Goal: Task Accomplishment & Management: Use online tool/utility

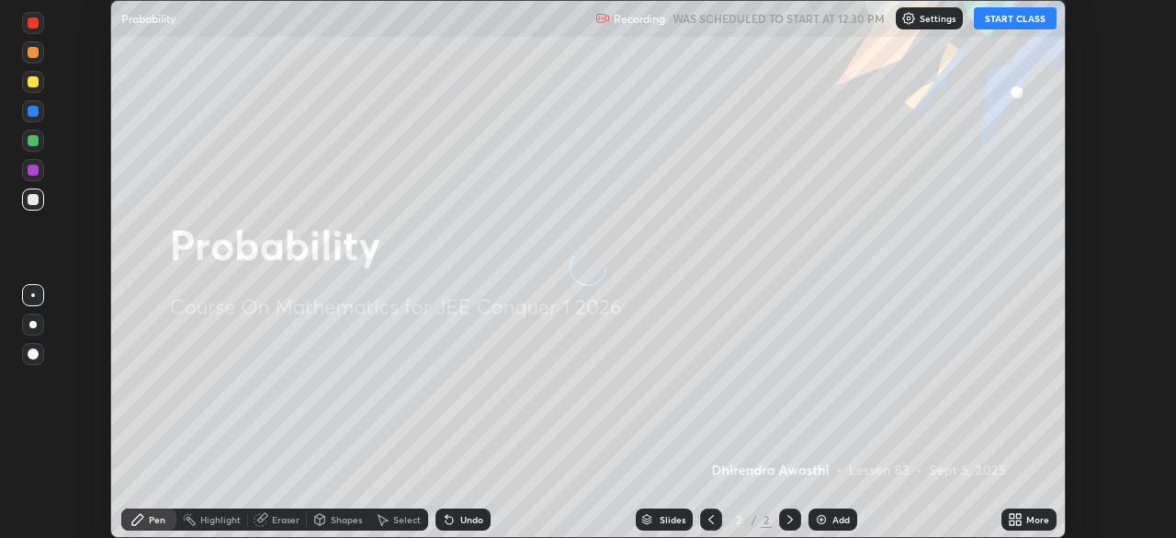
scroll to position [538, 1176]
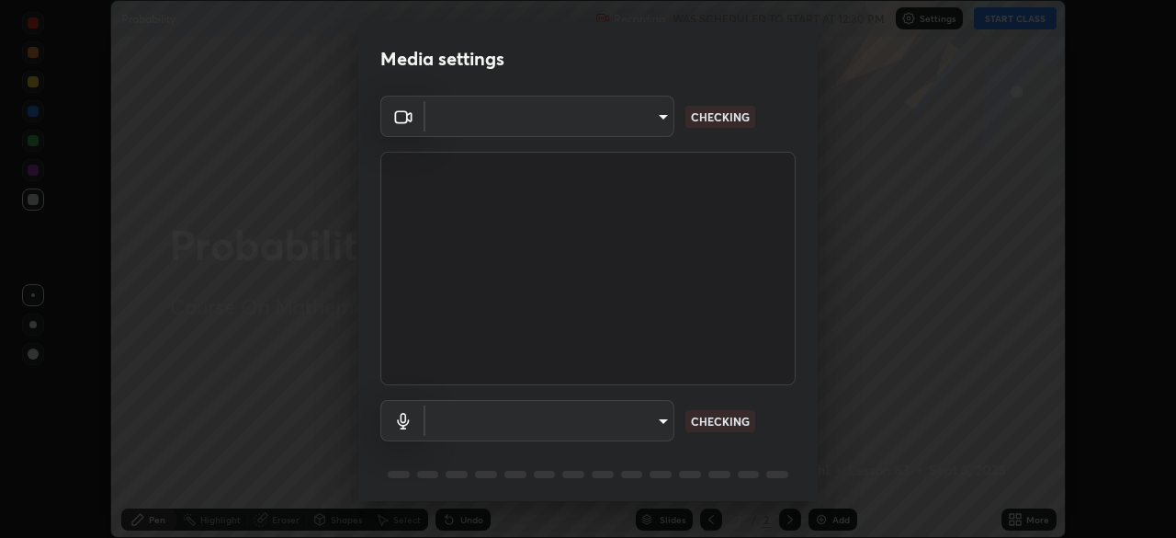
click at [662, 426] on body "Erase all Probability Recording WAS SCHEDULED TO START AT 12:30 PM Settings STA…" at bounding box center [588, 269] width 1176 height 538
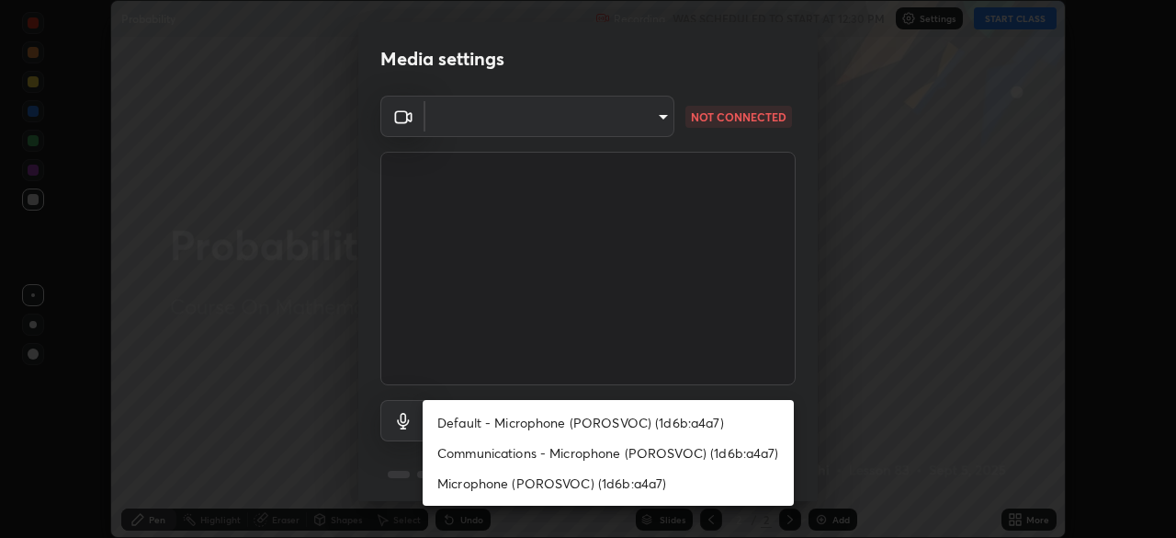
type input "ffb915138f5094fbba49c7dcbdc0b3377f3315ea980a35094b33733fc21d282d"
type input "communications"
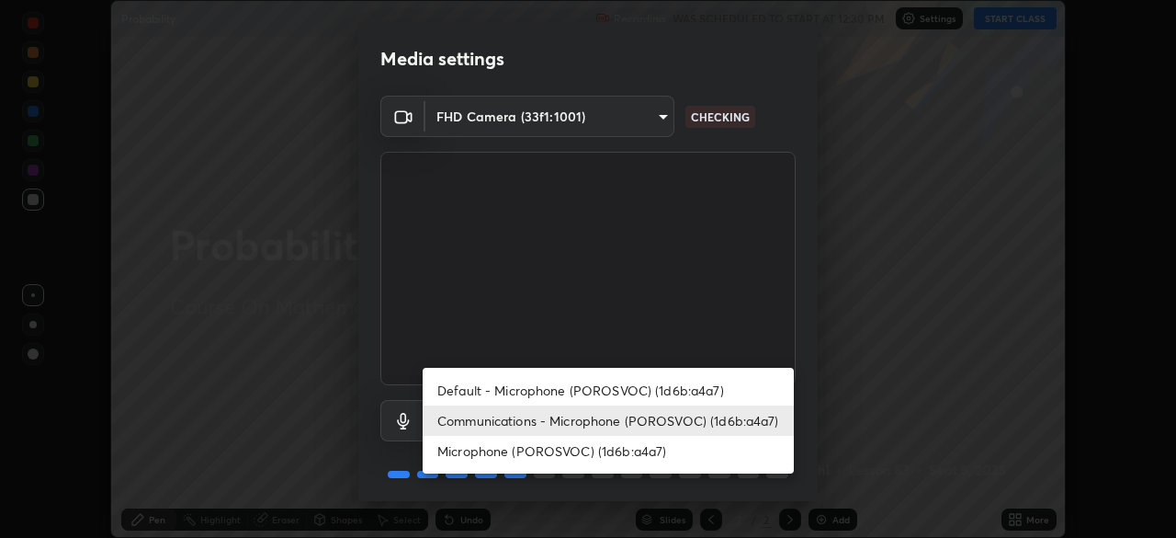
click at [752, 420] on li "Communications - Microphone (POROSVOC) (1d6b:a4a7)" at bounding box center [608, 420] width 371 height 30
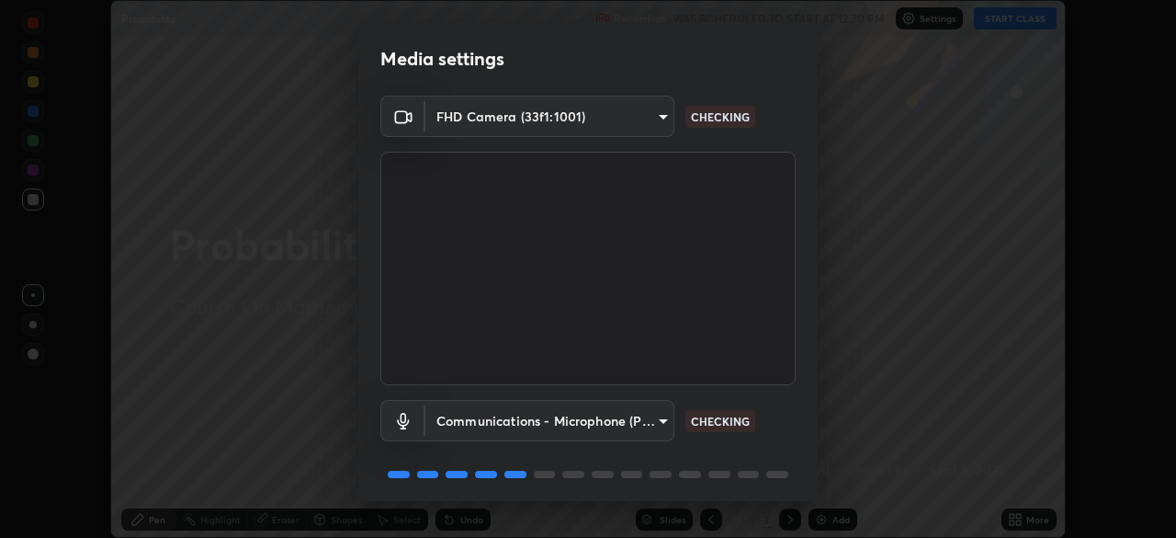
scroll to position [65, 0]
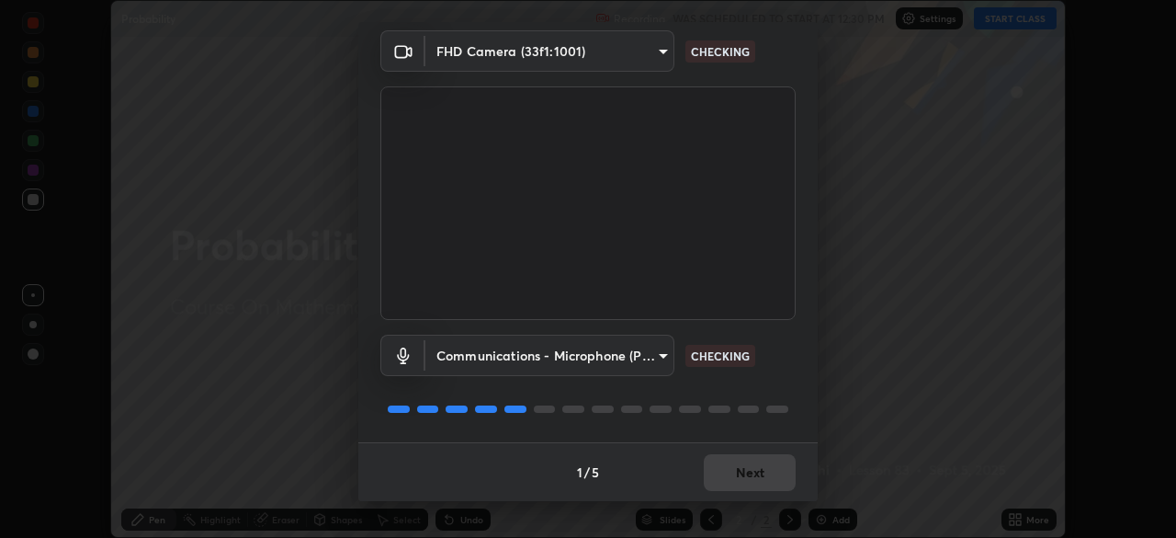
click at [789, 414] on div at bounding box center [588, 409] width 415 height 22
click at [795, 409] on div "FHD Camera (33f1:1001) ffb915138f5094fbba49c7dcbdc0b3377f3315ea980a35094b33733f…" at bounding box center [588, 236] width 460 height 412
click at [790, 415] on div at bounding box center [588, 409] width 415 height 22
click at [781, 413] on div at bounding box center [588, 409] width 415 height 22
click at [778, 416] on div at bounding box center [588, 409] width 415 height 22
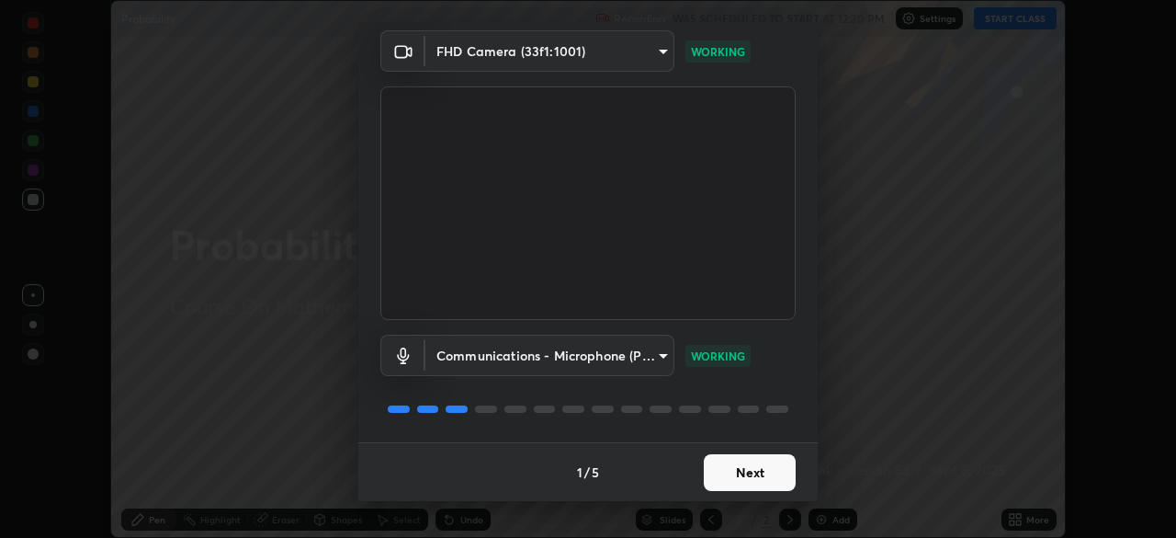
click at [765, 475] on button "Next" at bounding box center [750, 472] width 92 height 37
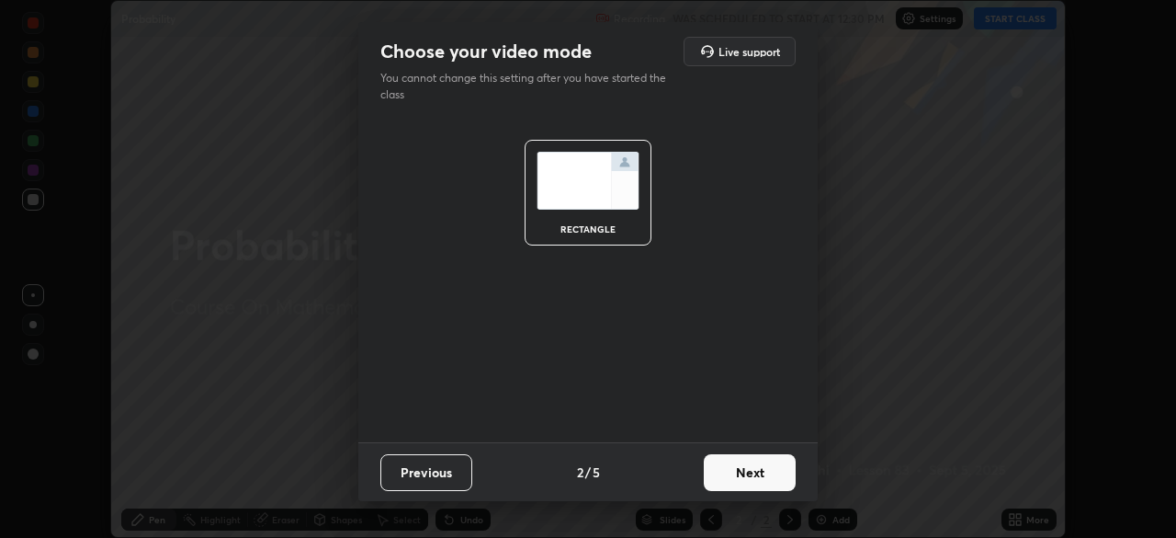
scroll to position [0, 0]
click at [761, 472] on button "Next" at bounding box center [750, 472] width 92 height 37
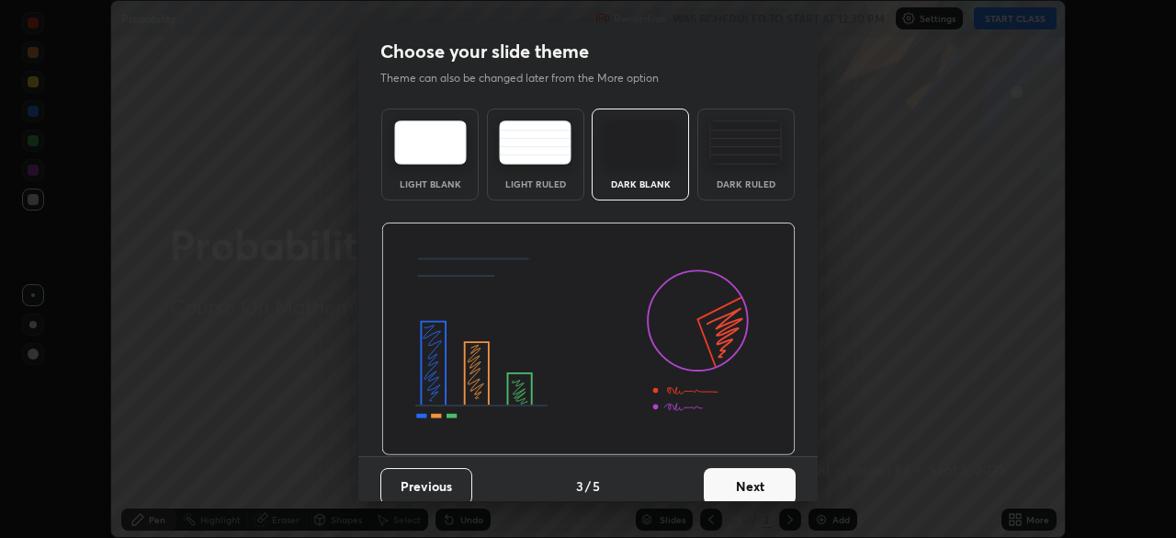
click at [767, 469] on button "Next" at bounding box center [750, 486] width 92 height 37
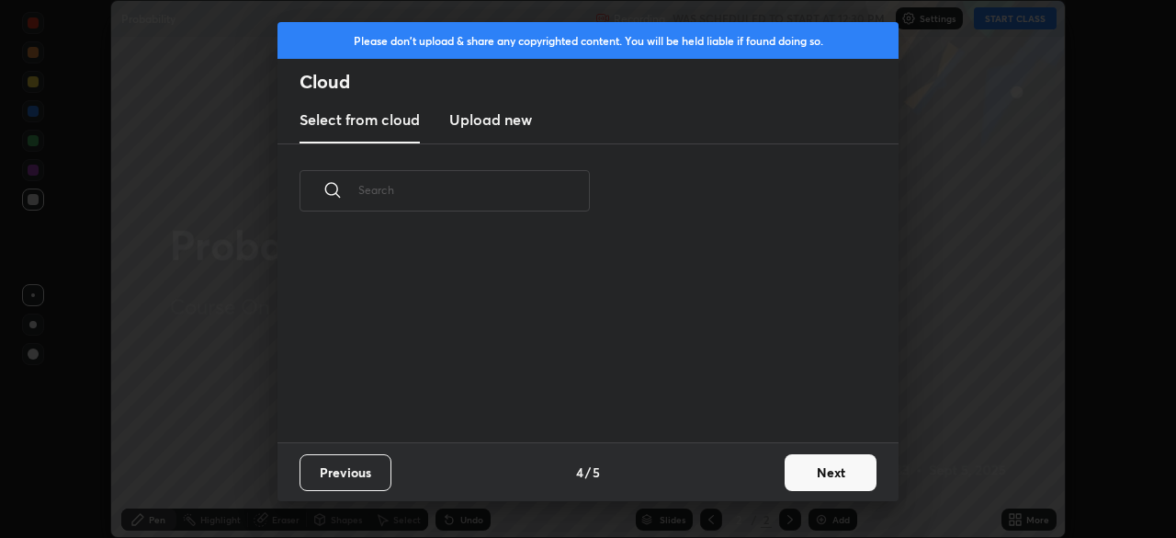
click at [786, 474] on button "Next" at bounding box center [831, 472] width 92 height 37
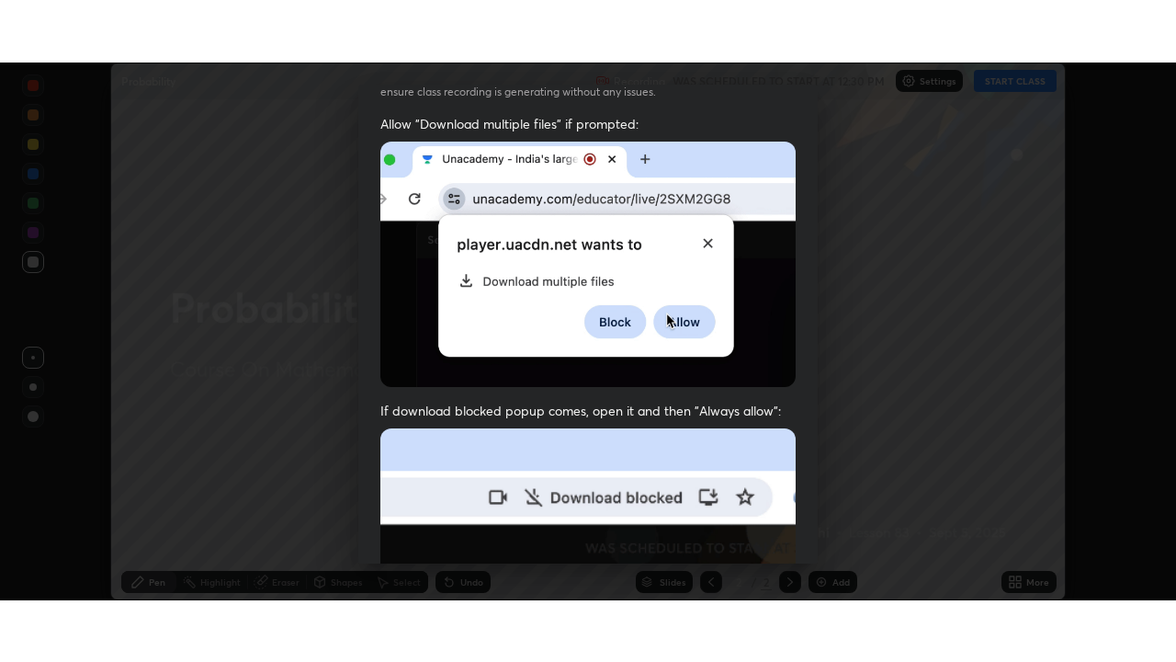
scroll to position [440, 0]
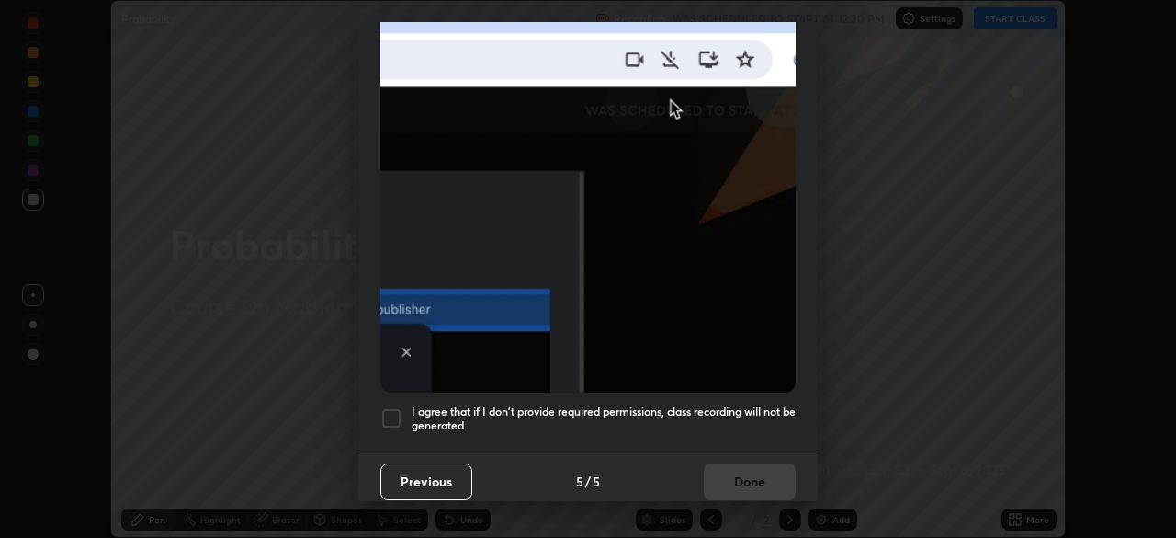
click at [390, 409] on div at bounding box center [392, 418] width 22 height 22
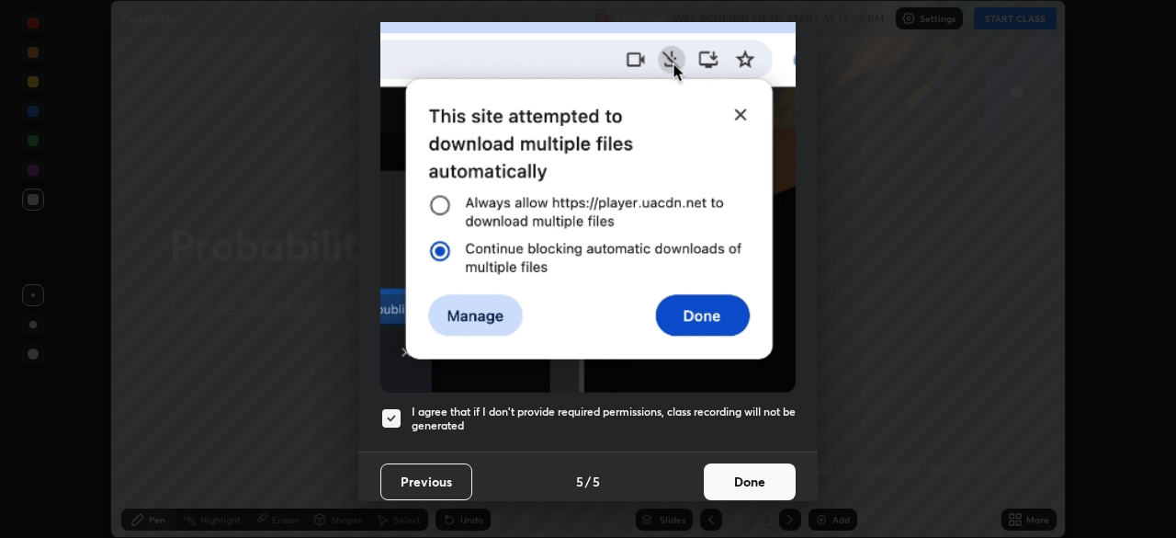
click at [731, 477] on button "Done" at bounding box center [750, 481] width 92 height 37
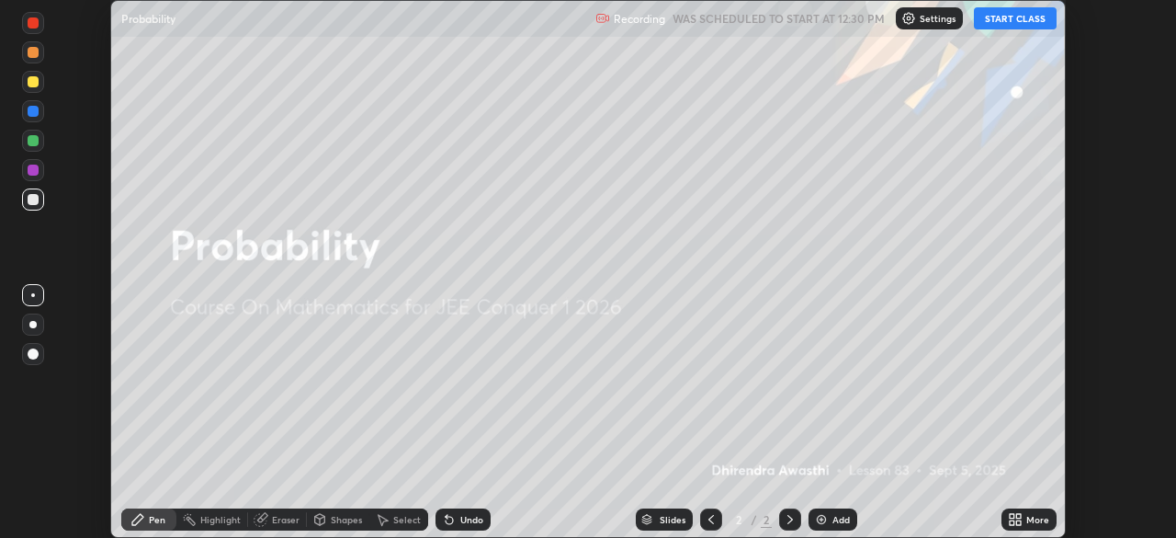
click at [1004, 24] on button "START CLASS" at bounding box center [1015, 18] width 83 height 22
click at [1017, 517] on icon at bounding box center [1019, 516] width 5 height 5
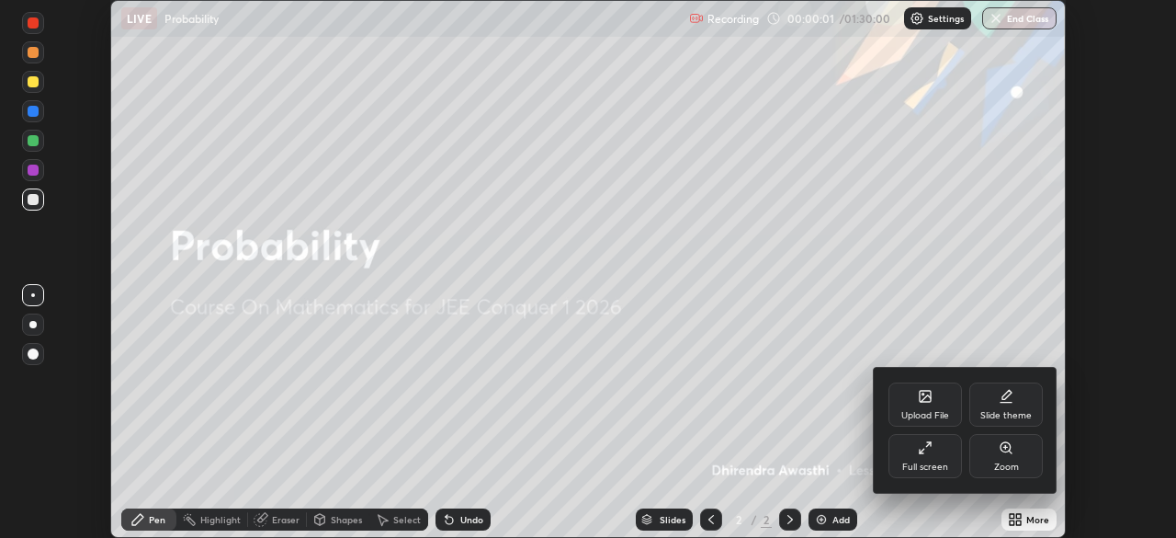
click at [934, 450] on div "Full screen" at bounding box center [926, 456] width 74 height 44
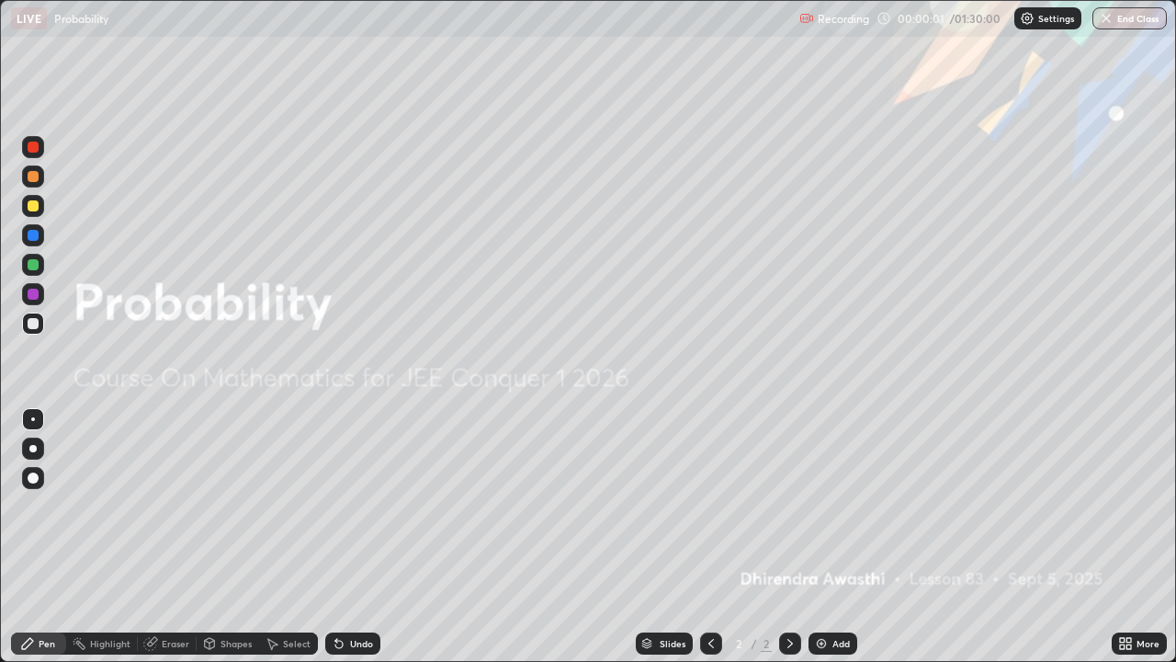
scroll to position [662, 1176]
click at [827, 537] on div "Add" at bounding box center [833, 643] width 49 height 22
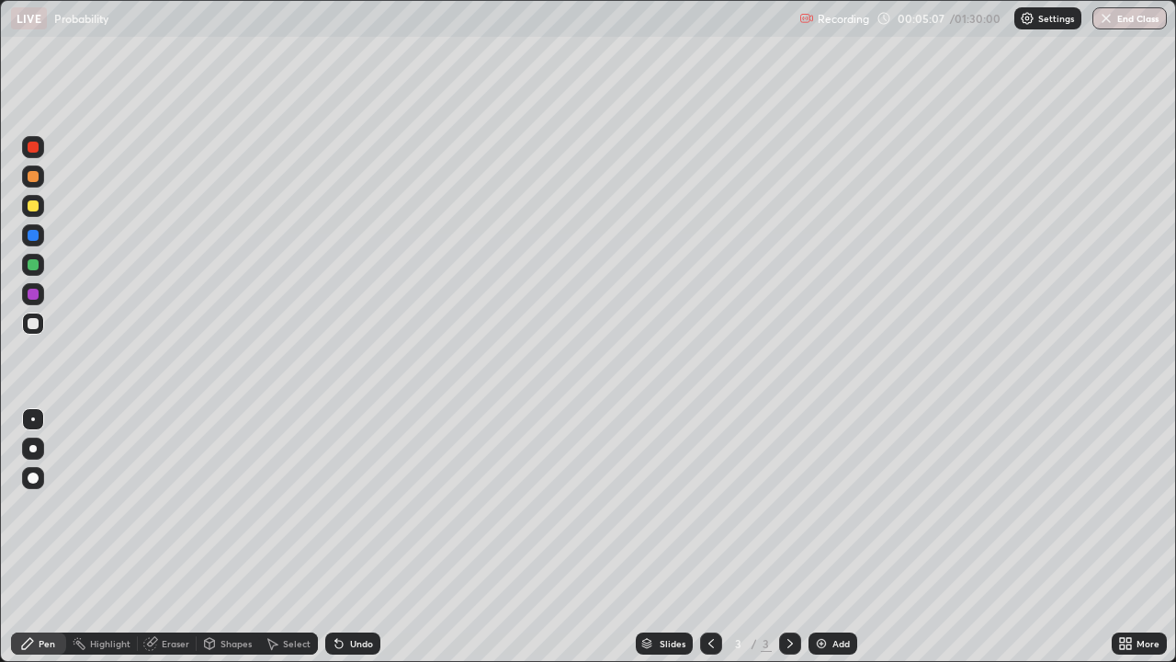
click at [34, 207] on div at bounding box center [33, 205] width 11 height 11
click at [34, 325] on div at bounding box center [33, 323] width 11 height 11
click at [357, 537] on div "Undo" at bounding box center [352, 643] width 55 height 22
click at [358, 537] on div "Undo" at bounding box center [352, 643] width 55 height 22
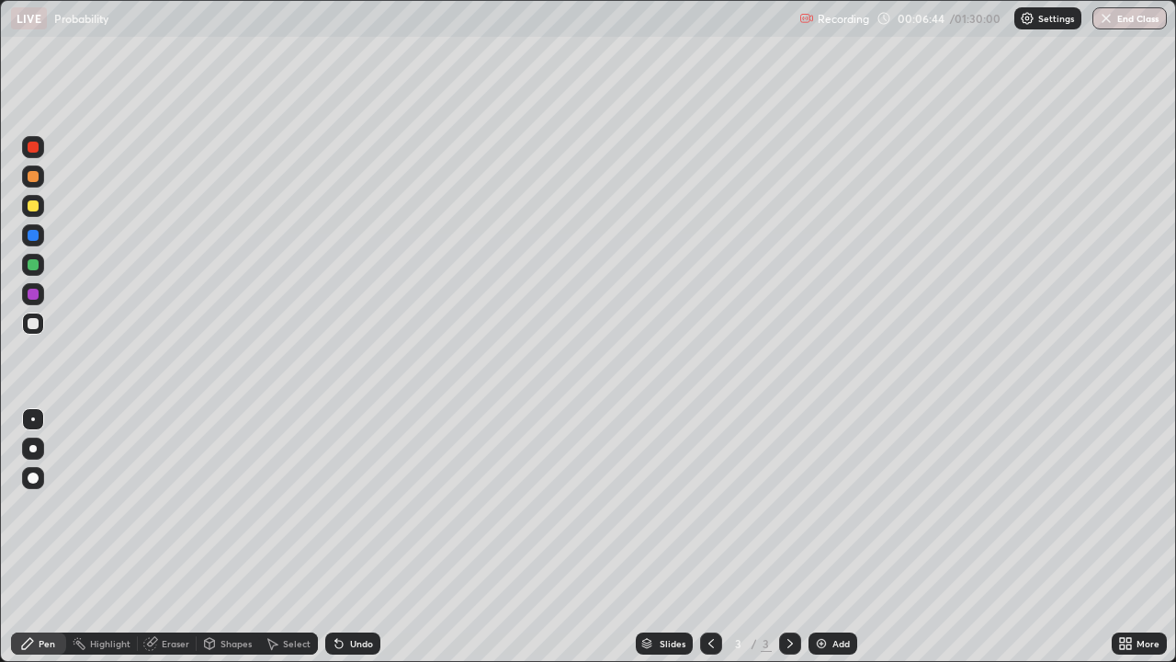
click at [37, 267] on div at bounding box center [33, 264] width 11 height 11
click at [33, 202] on div at bounding box center [33, 205] width 11 height 11
click at [37, 171] on div at bounding box center [33, 176] width 22 height 22
click at [358, 537] on div "Undo" at bounding box center [361, 643] width 23 height 9
click at [36, 264] on div at bounding box center [33, 264] width 11 height 11
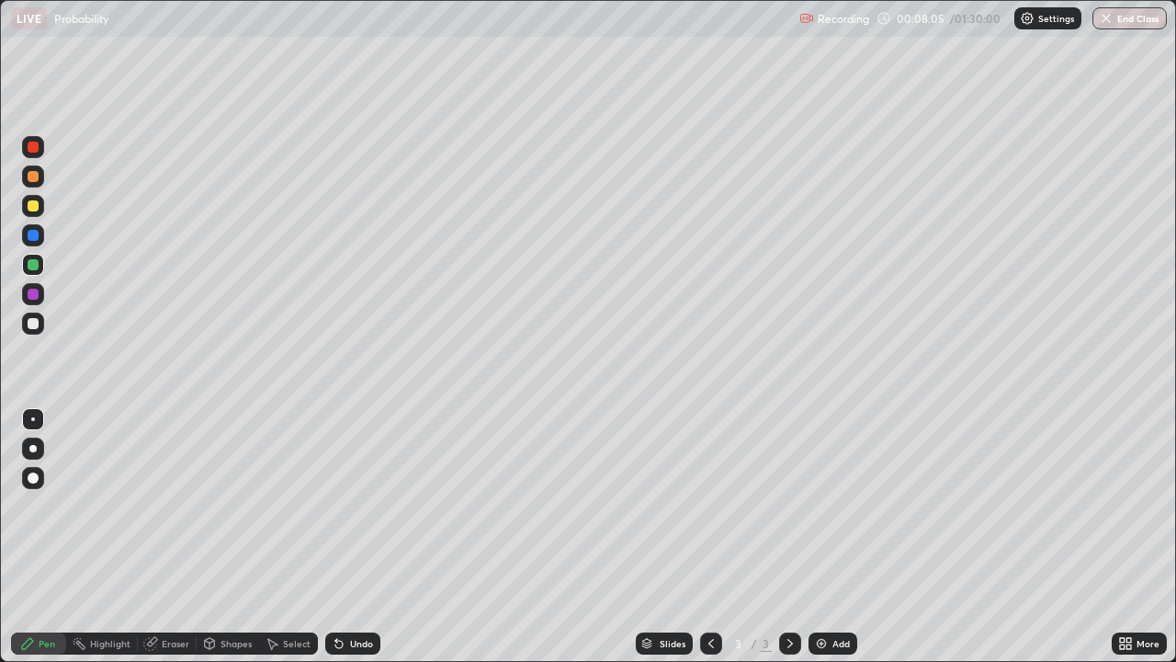
click at [165, 537] on div "Eraser" at bounding box center [176, 643] width 28 height 9
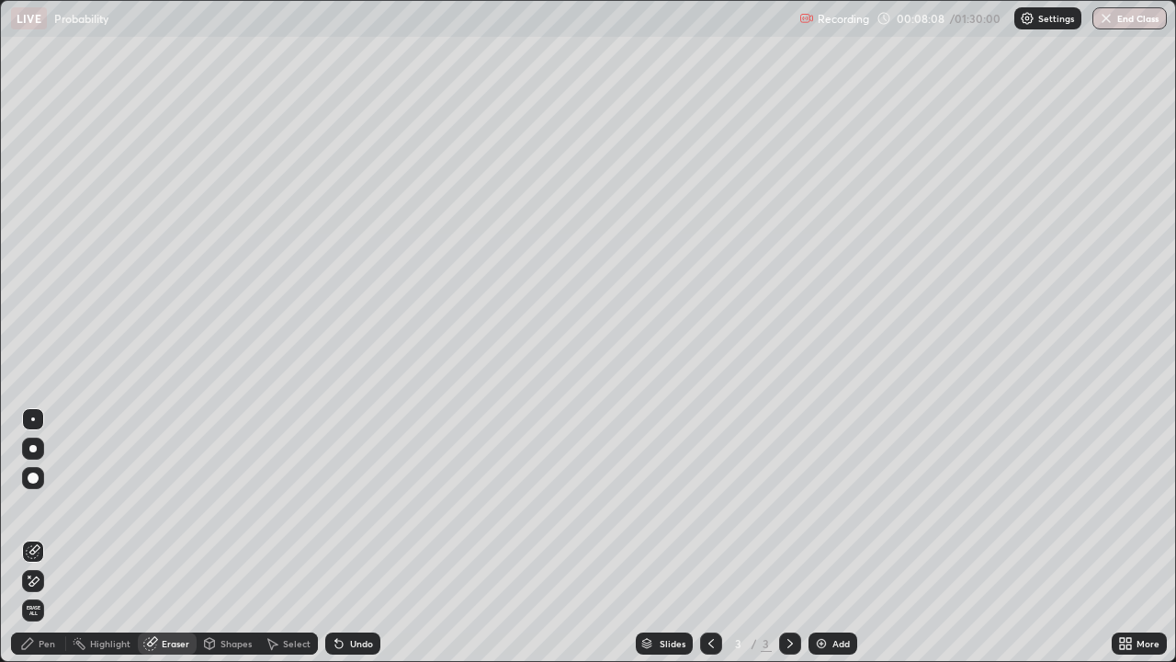
click at [46, 537] on div "Pen" at bounding box center [47, 643] width 17 height 9
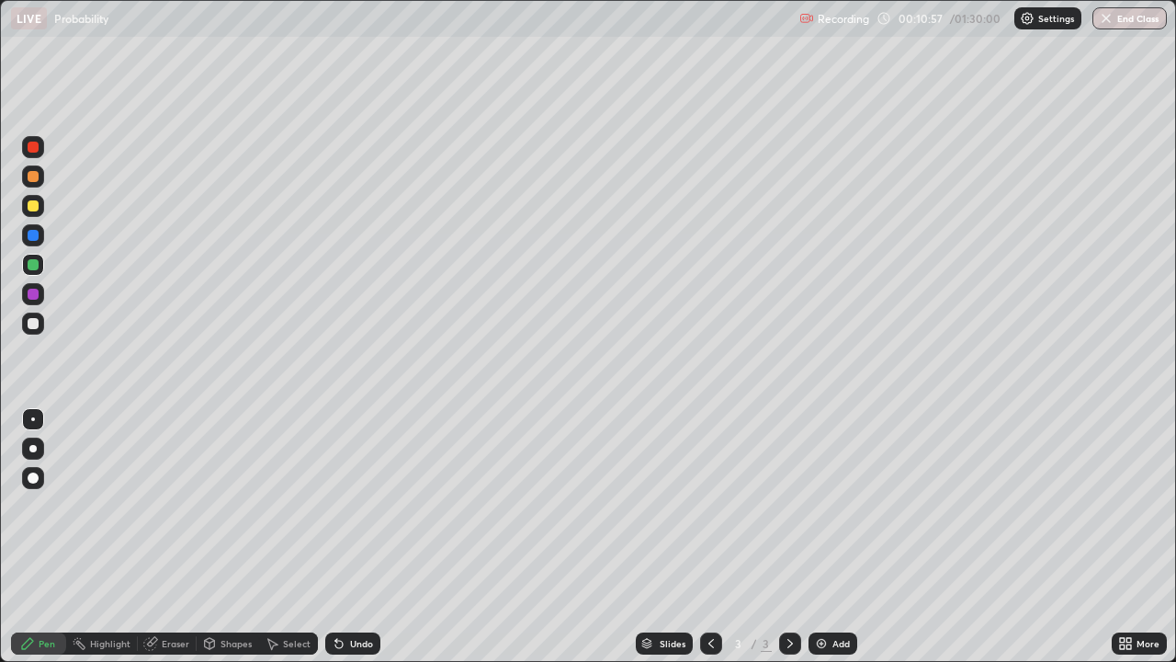
click at [35, 477] on div at bounding box center [33, 477] width 11 height 11
click at [360, 537] on div "Undo" at bounding box center [361, 643] width 23 height 9
click at [33, 475] on div at bounding box center [33, 477] width 11 height 11
click at [32, 213] on div at bounding box center [33, 206] width 22 height 22
click at [38, 322] on div at bounding box center [33, 323] width 11 height 11
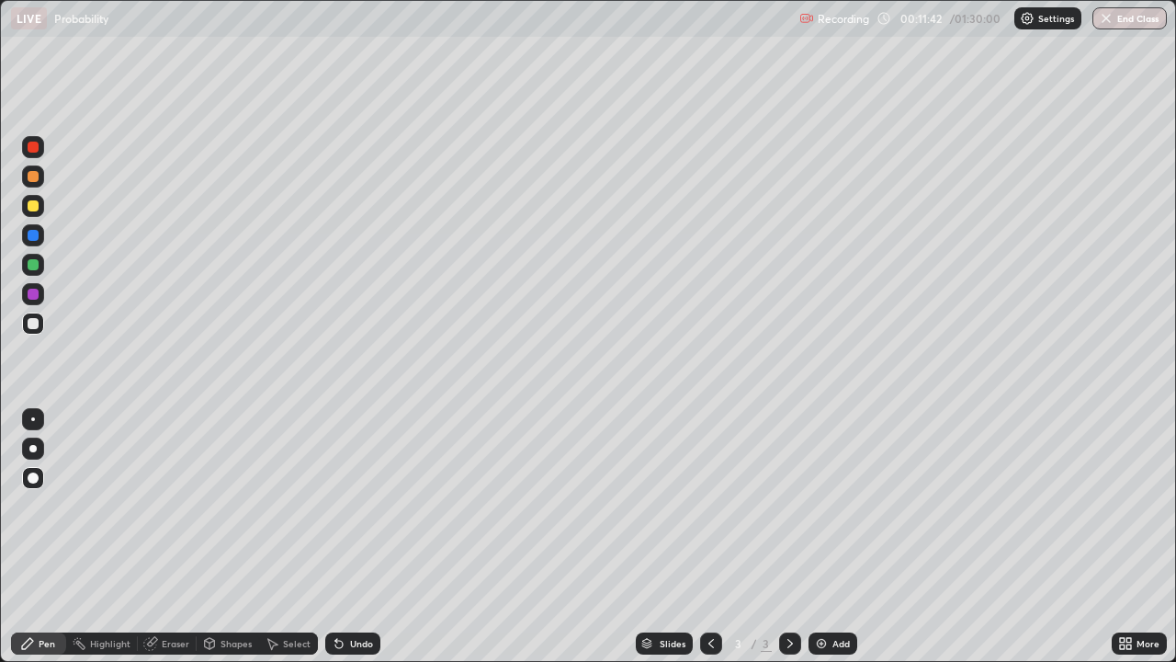
click at [33, 419] on div at bounding box center [33, 419] width 4 height 4
click at [41, 324] on div at bounding box center [33, 324] width 22 height 22
click at [823, 537] on img at bounding box center [821, 643] width 15 height 15
click at [350, 537] on div "Undo" at bounding box center [361, 643] width 23 height 9
click at [36, 207] on div at bounding box center [33, 205] width 11 height 11
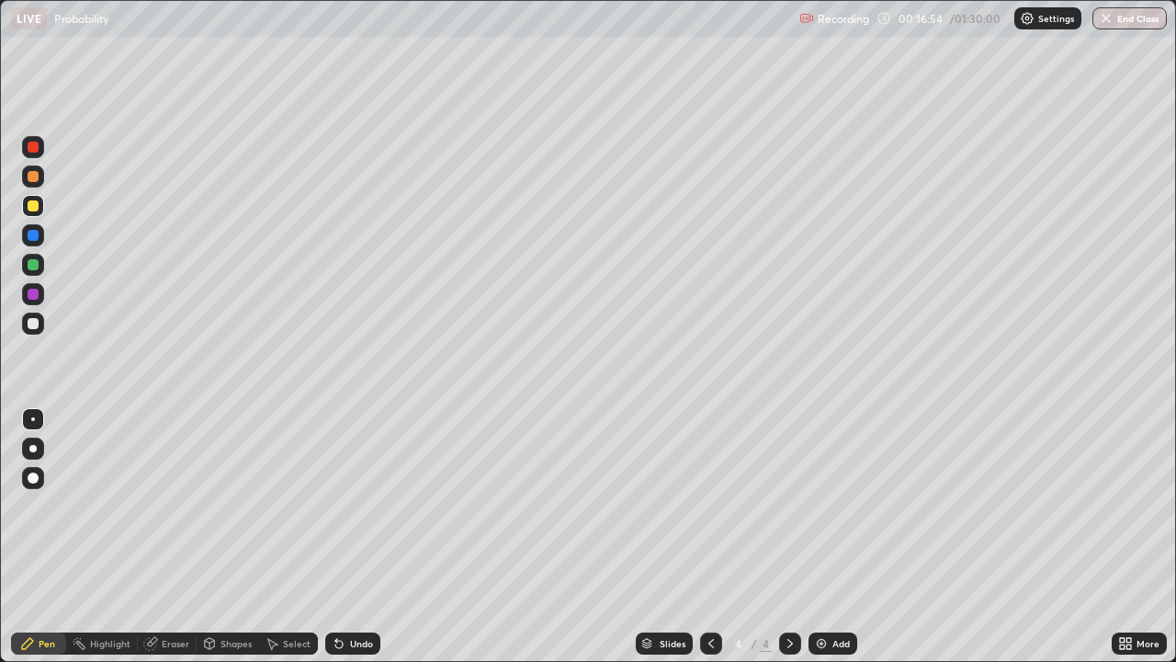
click at [36, 215] on div at bounding box center [33, 206] width 22 height 22
click at [351, 537] on div "Undo" at bounding box center [352, 643] width 55 height 22
click at [33, 326] on div at bounding box center [33, 323] width 11 height 11
click at [350, 537] on div "Undo" at bounding box center [361, 643] width 23 height 9
click at [356, 537] on div "Undo" at bounding box center [361, 643] width 23 height 9
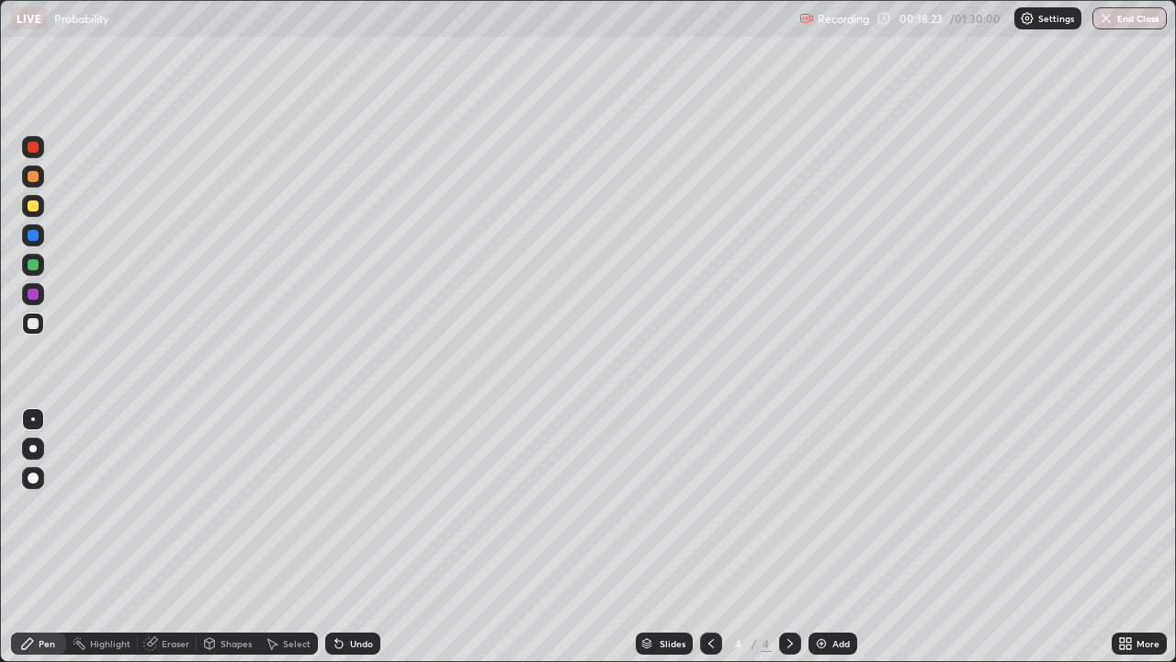
click at [354, 537] on div "Undo" at bounding box center [361, 643] width 23 height 9
click at [356, 537] on div "Undo" at bounding box center [361, 643] width 23 height 9
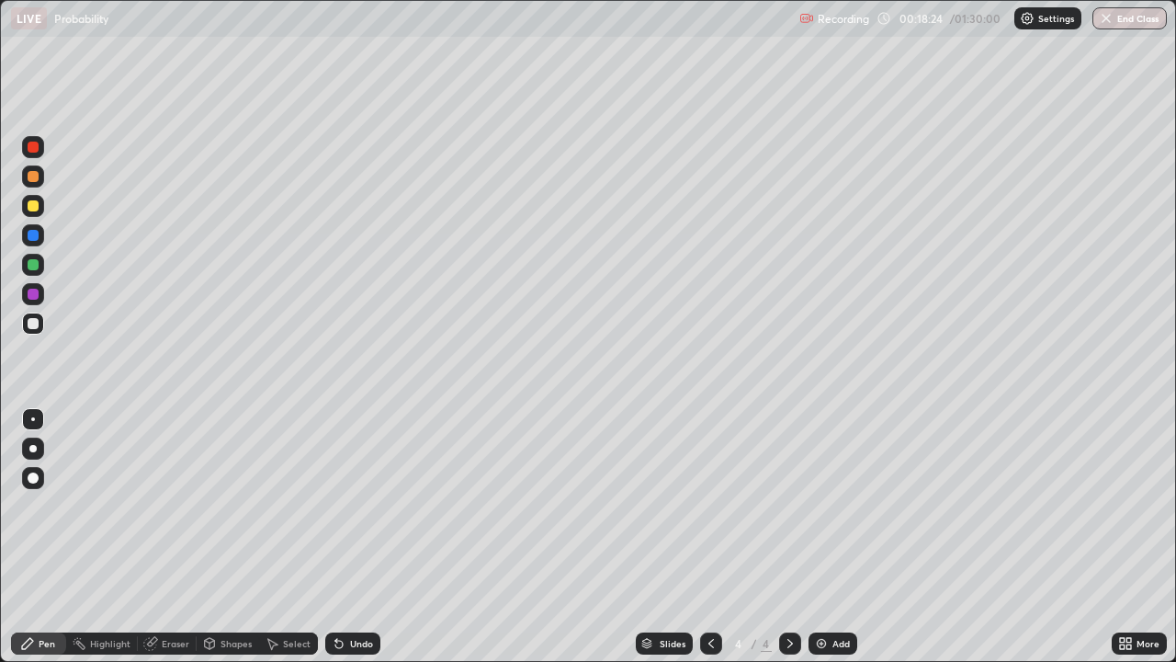
click at [356, 537] on div "Undo" at bounding box center [352, 643] width 55 height 22
click at [360, 537] on div "Undo" at bounding box center [361, 643] width 23 height 9
click at [361, 537] on div "Undo" at bounding box center [361, 643] width 23 height 9
click at [359, 537] on div "Undo" at bounding box center [361, 643] width 23 height 9
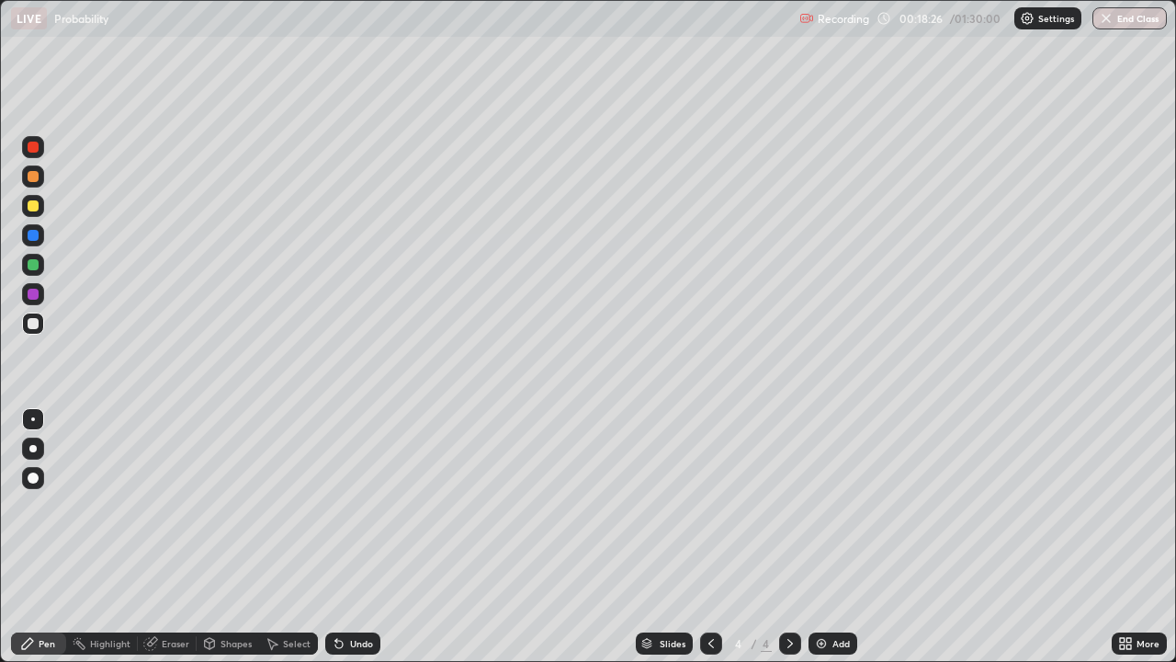
click at [356, 537] on div "Undo" at bounding box center [361, 643] width 23 height 9
click at [358, 537] on div "Undo" at bounding box center [361, 643] width 23 height 9
click at [355, 537] on div "Undo" at bounding box center [361, 643] width 23 height 9
click at [835, 537] on div "Add" at bounding box center [833, 643] width 49 height 22
click at [710, 537] on icon at bounding box center [711, 643] width 15 height 15
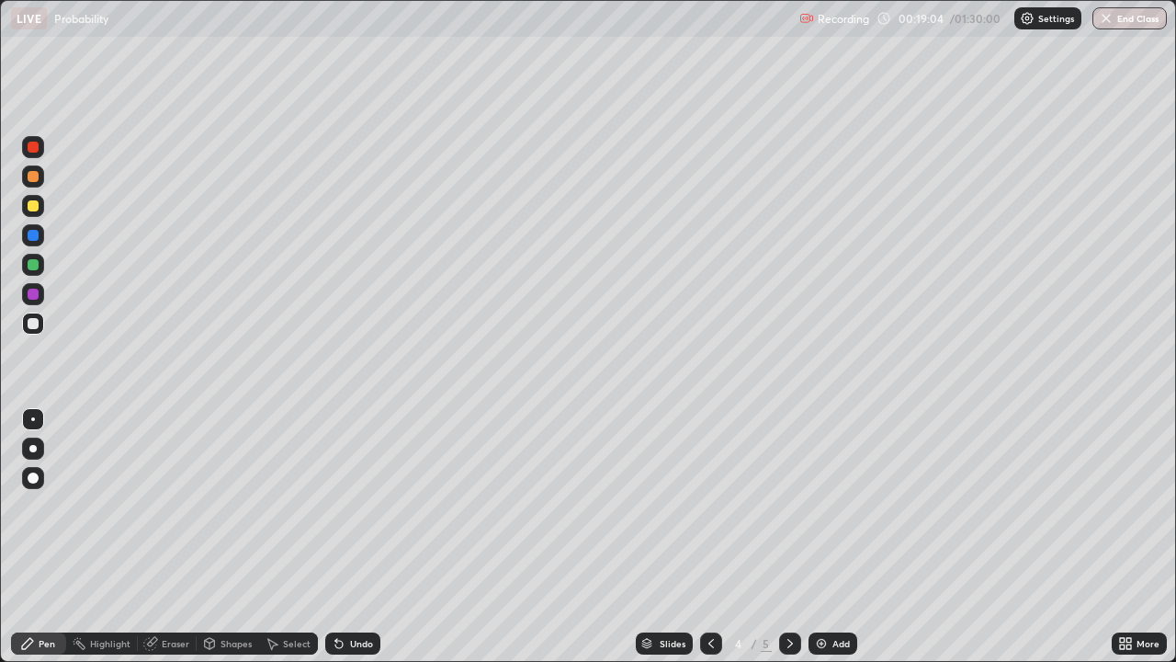
click at [786, 537] on icon at bounding box center [790, 643] width 15 height 15
click at [710, 537] on icon at bounding box center [711, 643] width 15 height 15
click at [353, 537] on div "Undo" at bounding box center [361, 643] width 23 height 9
click at [785, 537] on icon at bounding box center [790, 643] width 15 height 15
click at [711, 537] on icon at bounding box center [711, 643] width 15 height 15
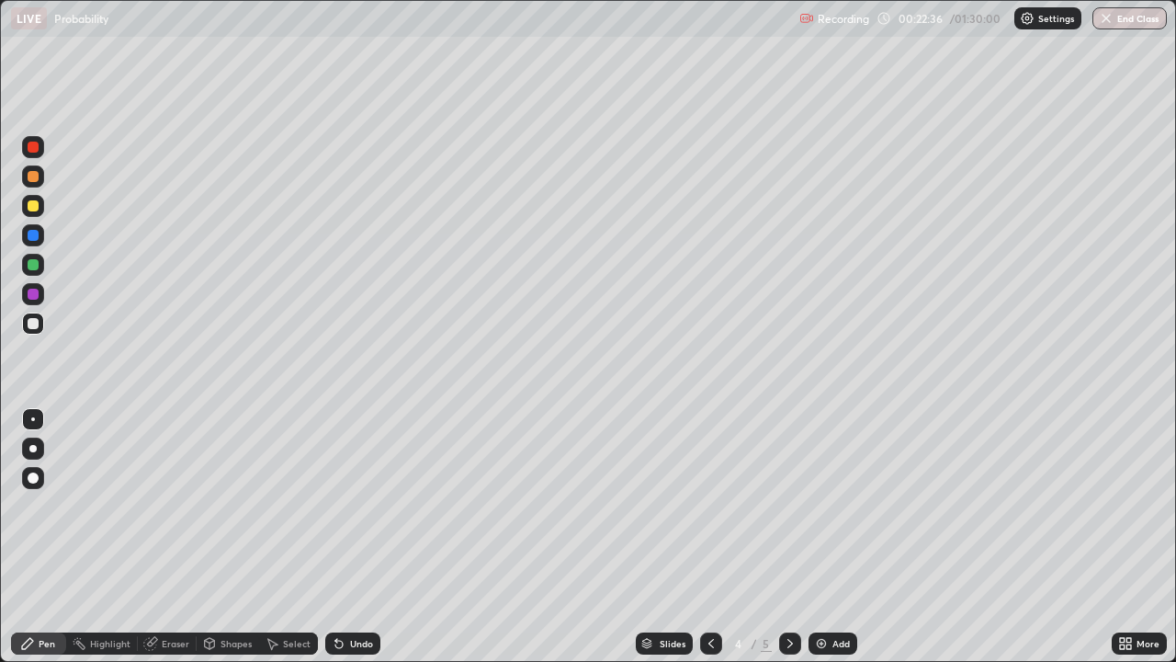
click at [710, 537] on icon at bounding box center [711, 643] width 15 height 15
click at [790, 537] on icon at bounding box center [790, 643] width 15 height 15
click at [785, 537] on icon at bounding box center [790, 643] width 15 height 15
click at [357, 537] on div "Undo" at bounding box center [361, 643] width 23 height 9
click at [36, 321] on div at bounding box center [33, 323] width 11 height 11
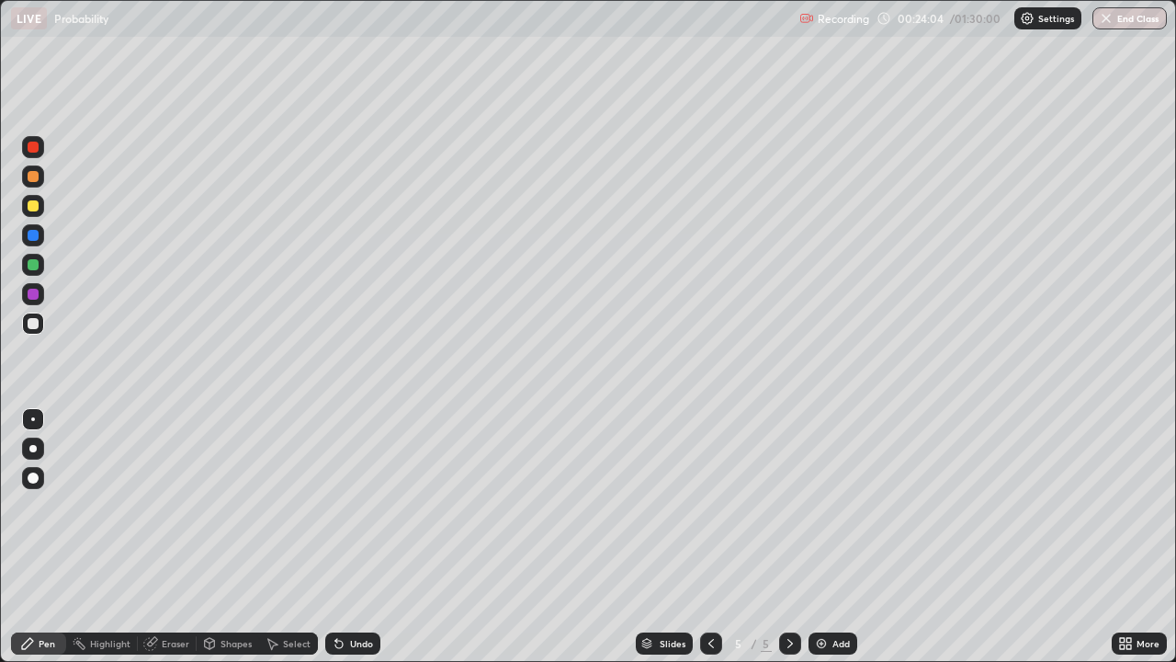
click at [358, 537] on div "Undo" at bounding box center [361, 643] width 23 height 9
click at [351, 537] on div "Undo" at bounding box center [352, 643] width 55 height 22
click at [351, 537] on div "Undo" at bounding box center [361, 643] width 23 height 9
click at [350, 537] on div "Undo" at bounding box center [361, 643] width 23 height 9
click at [823, 537] on img at bounding box center [821, 643] width 15 height 15
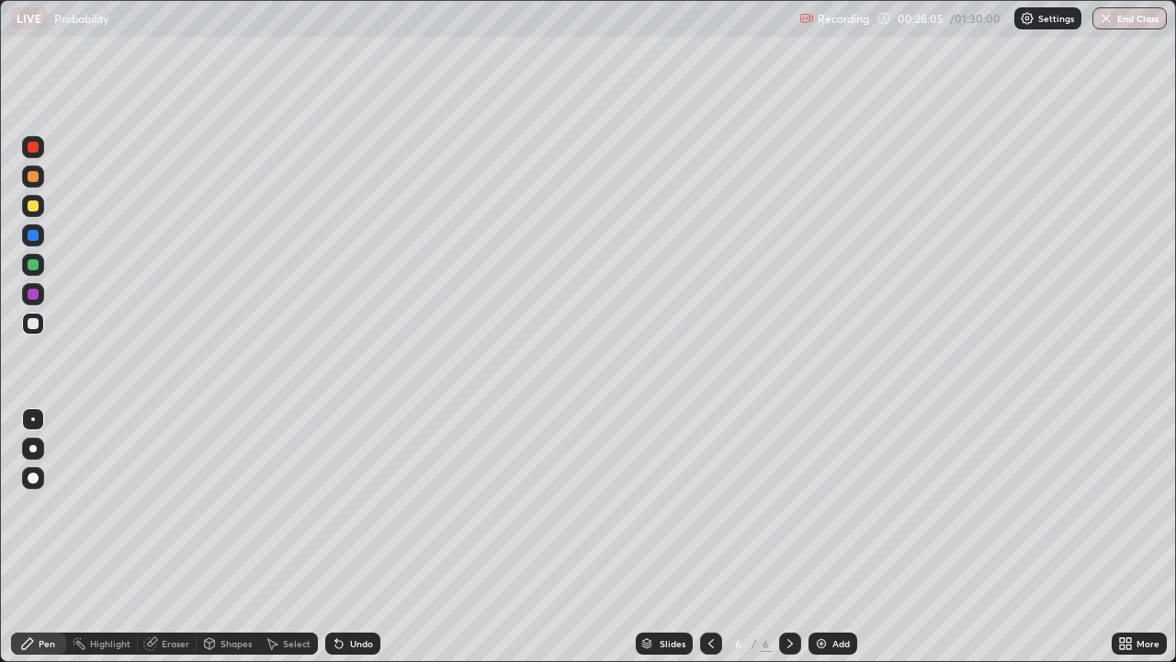
click at [360, 537] on div "Undo" at bounding box center [361, 643] width 23 height 9
click at [336, 537] on icon at bounding box center [338, 644] width 7 height 7
click at [345, 537] on div "Undo" at bounding box center [352, 643] width 55 height 22
click at [171, 537] on div "Eraser" at bounding box center [176, 643] width 28 height 9
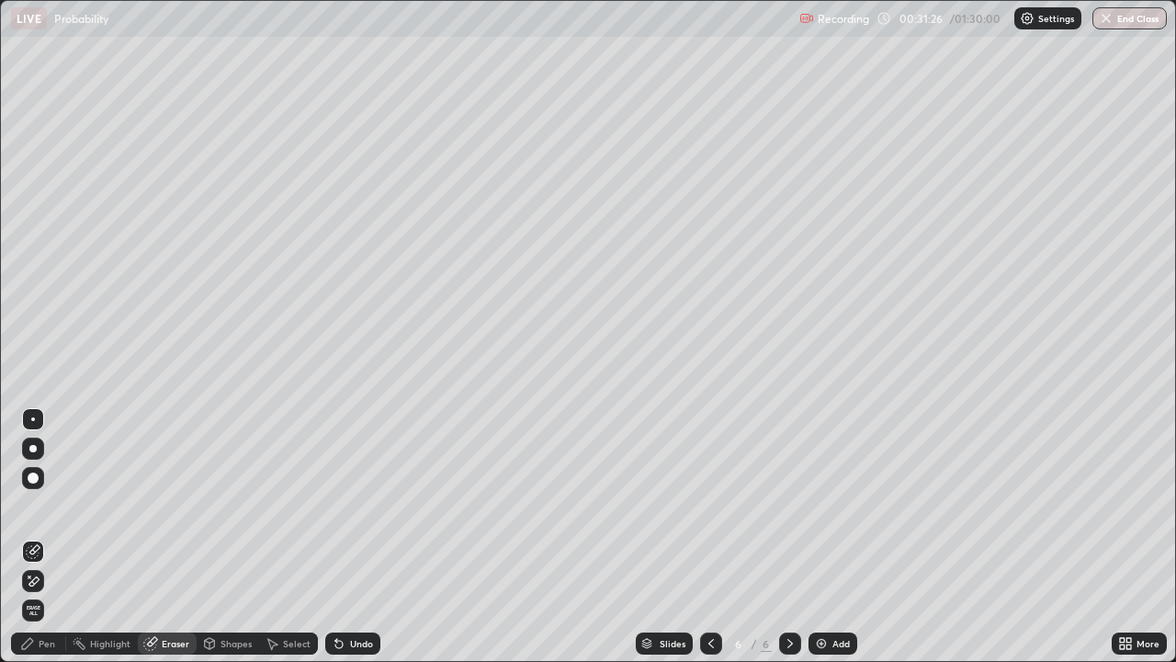
click at [40, 537] on div "Pen" at bounding box center [47, 643] width 17 height 9
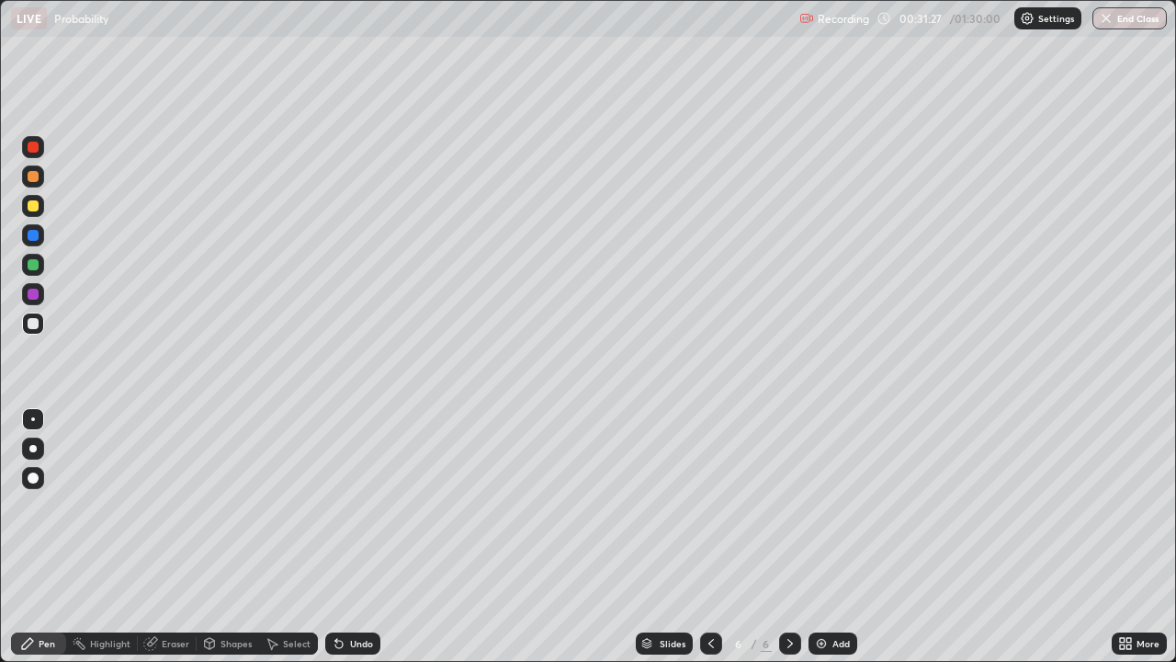
click at [34, 267] on div at bounding box center [33, 264] width 11 height 11
click at [352, 537] on div "Undo" at bounding box center [352, 643] width 55 height 22
click at [34, 202] on div at bounding box center [33, 205] width 11 height 11
click at [30, 320] on div at bounding box center [33, 323] width 11 height 11
click at [283, 537] on div "Select" at bounding box center [297, 643] width 28 height 9
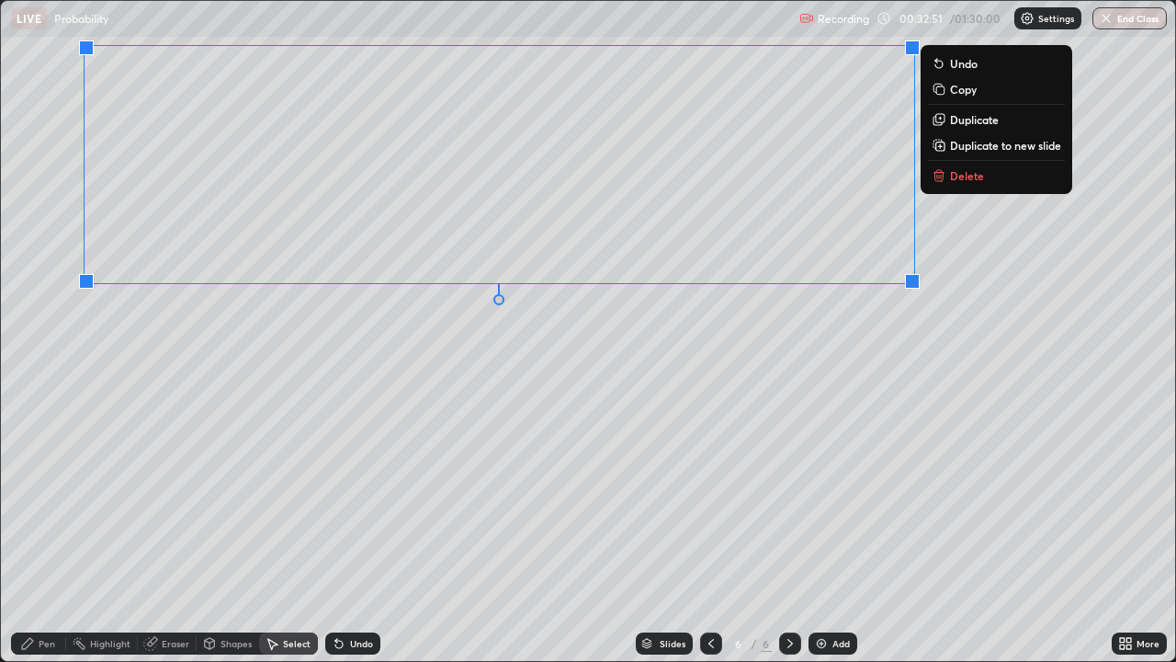
click at [50, 537] on div "Pen" at bounding box center [47, 643] width 17 height 9
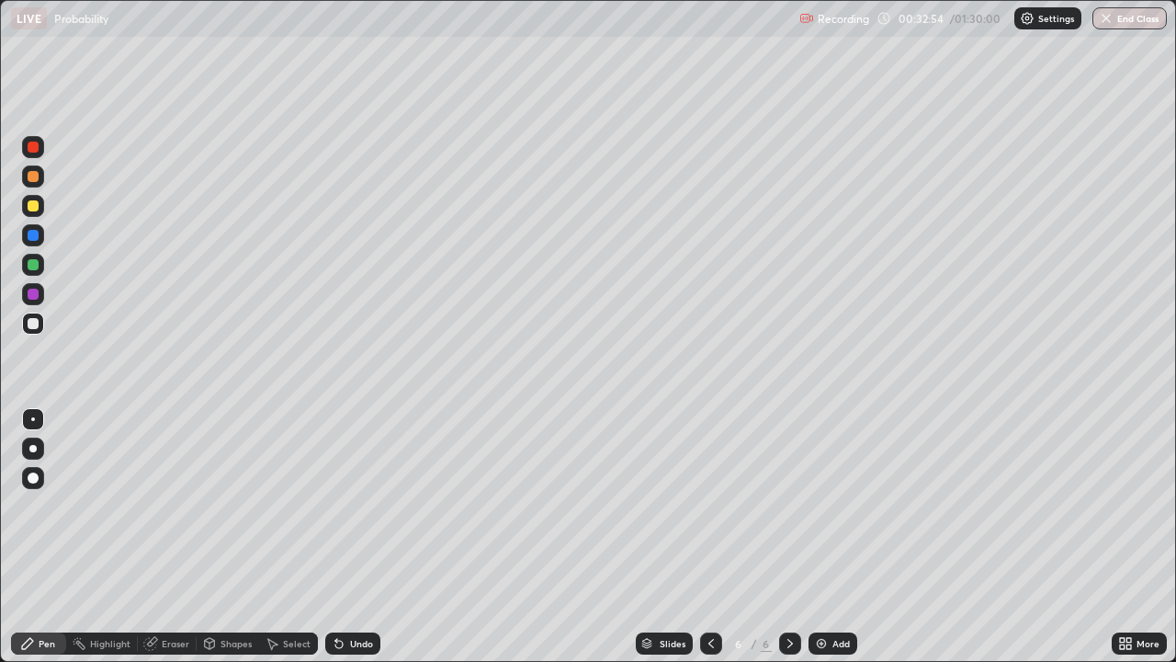
click at [169, 537] on div "Eraser" at bounding box center [176, 643] width 28 height 9
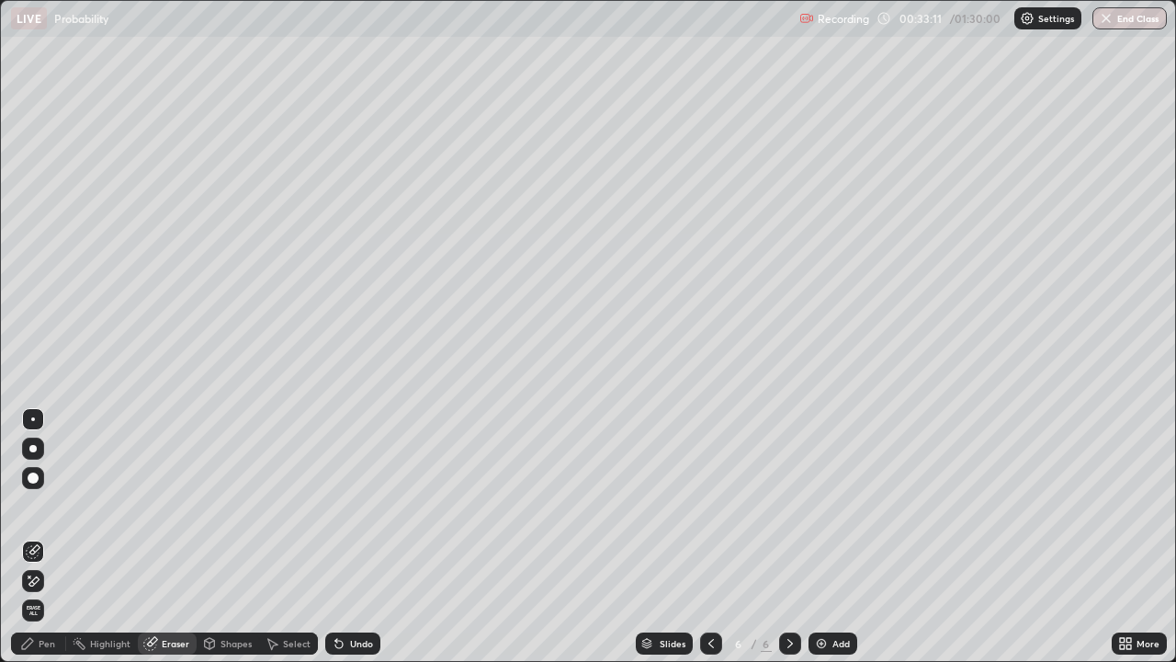
click at [43, 537] on div "Pen" at bounding box center [47, 643] width 17 height 9
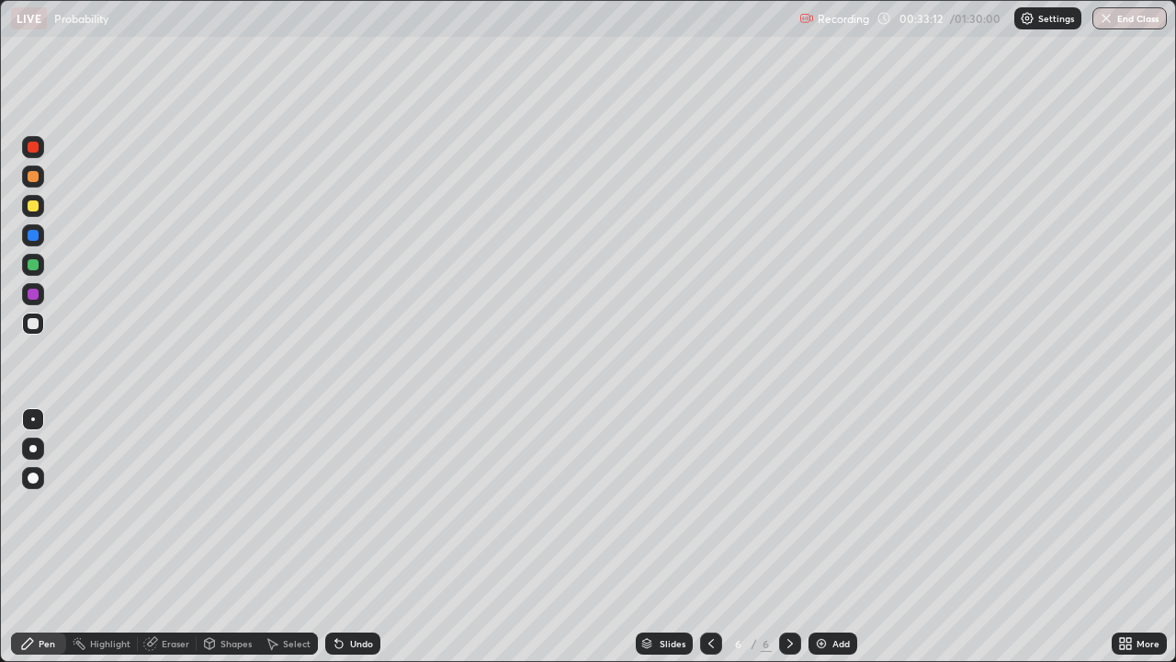
click at [35, 537] on icon at bounding box center [27, 643] width 15 height 15
click at [167, 537] on div "Eraser" at bounding box center [176, 643] width 28 height 9
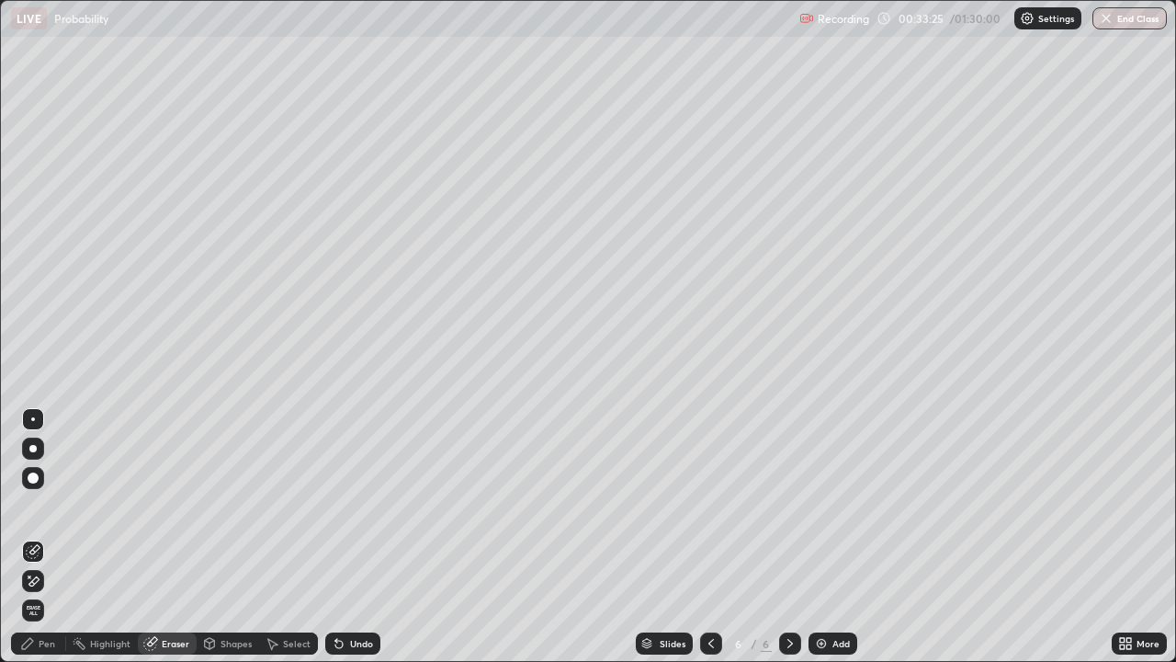
click at [46, 537] on div "Pen" at bounding box center [47, 643] width 17 height 9
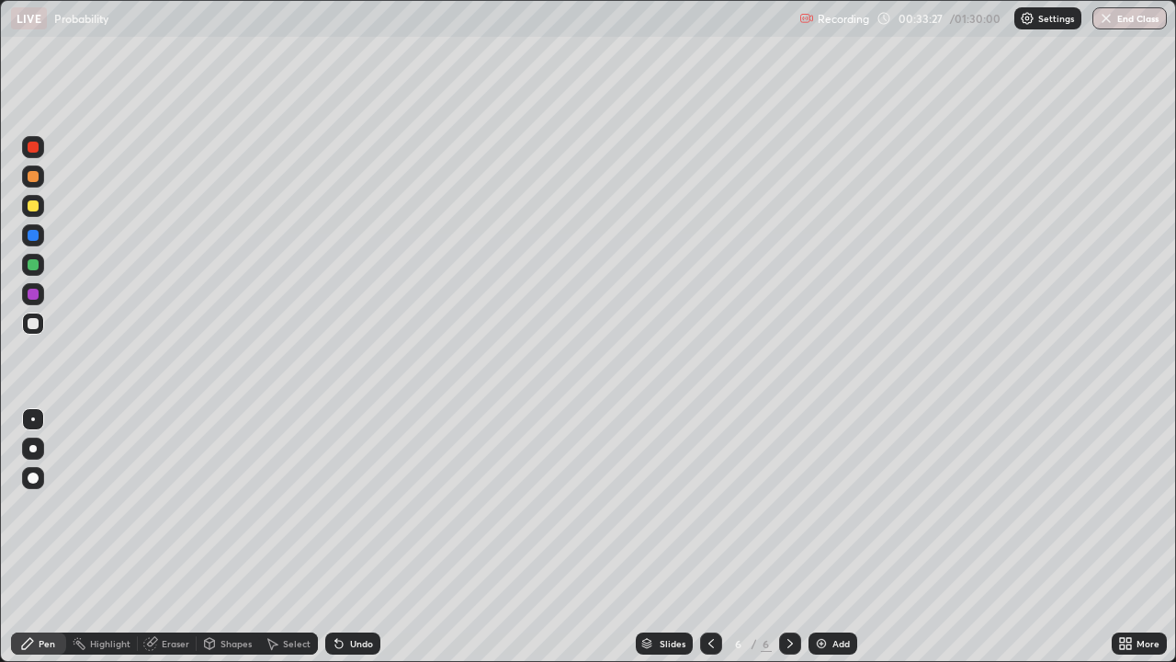
click at [36, 203] on div at bounding box center [33, 205] width 11 height 11
click at [367, 537] on div "Undo" at bounding box center [361, 643] width 23 height 9
click at [361, 537] on div "Undo" at bounding box center [361, 643] width 23 height 9
click at [358, 537] on div "Undo" at bounding box center [361, 643] width 23 height 9
click at [43, 537] on div "Pen" at bounding box center [47, 643] width 17 height 9
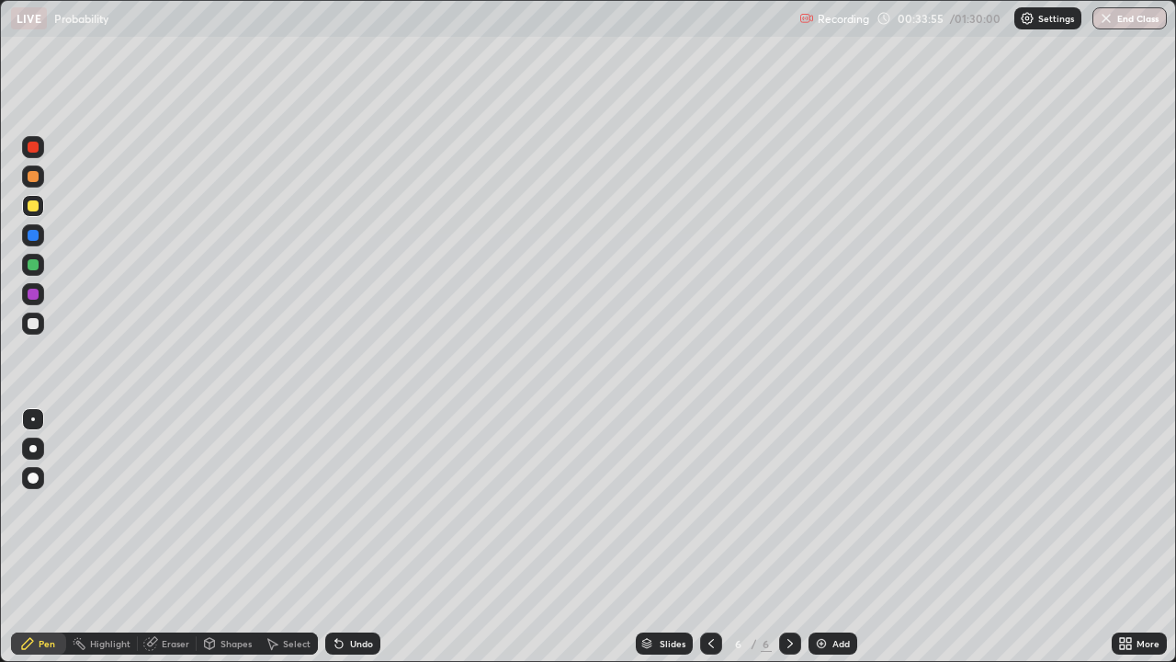
click at [33, 326] on div at bounding box center [33, 323] width 11 height 11
click at [34, 267] on div at bounding box center [33, 264] width 11 height 11
click at [32, 209] on div at bounding box center [33, 205] width 11 height 11
click at [35, 325] on div at bounding box center [33, 323] width 11 height 11
click at [36, 209] on div at bounding box center [33, 205] width 11 height 11
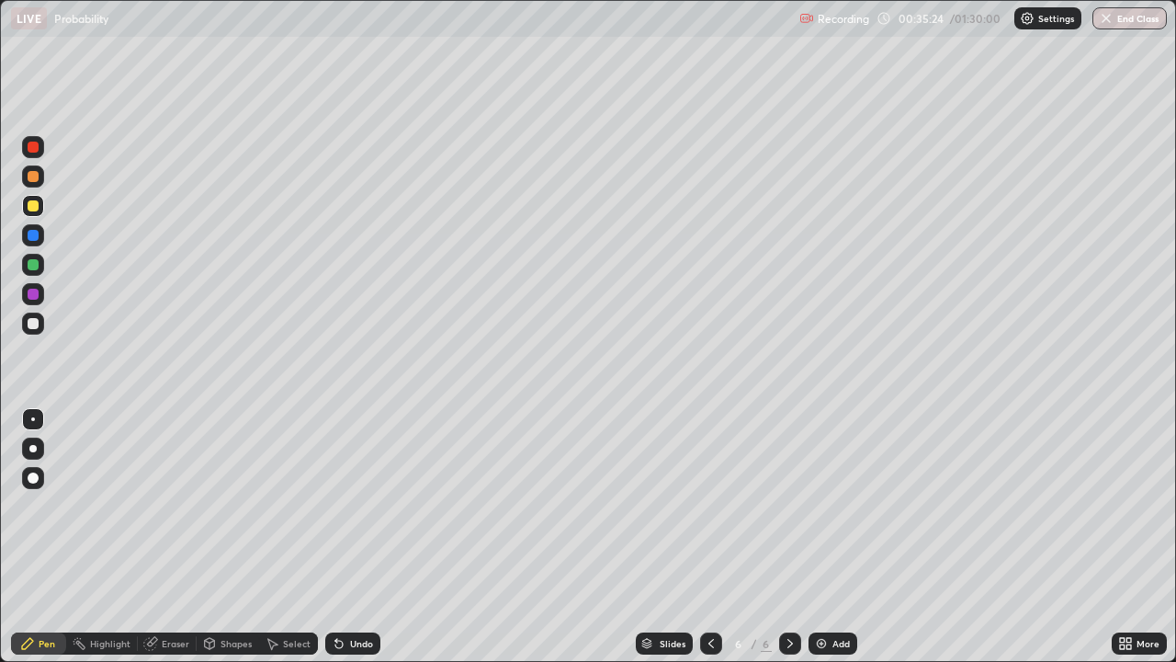
click at [33, 151] on div at bounding box center [33, 147] width 11 height 11
click at [32, 265] on div at bounding box center [33, 264] width 11 height 11
click at [354, 537] on div "Undo" at bounding box center [361, 643] width 23 height 9
click at [355, 537] on div "Undo" at bounding box center [352, 643] width 55 height 22
click at [357, 537] on div "Undo" at bounding box center [361, 643] width 23 height 9
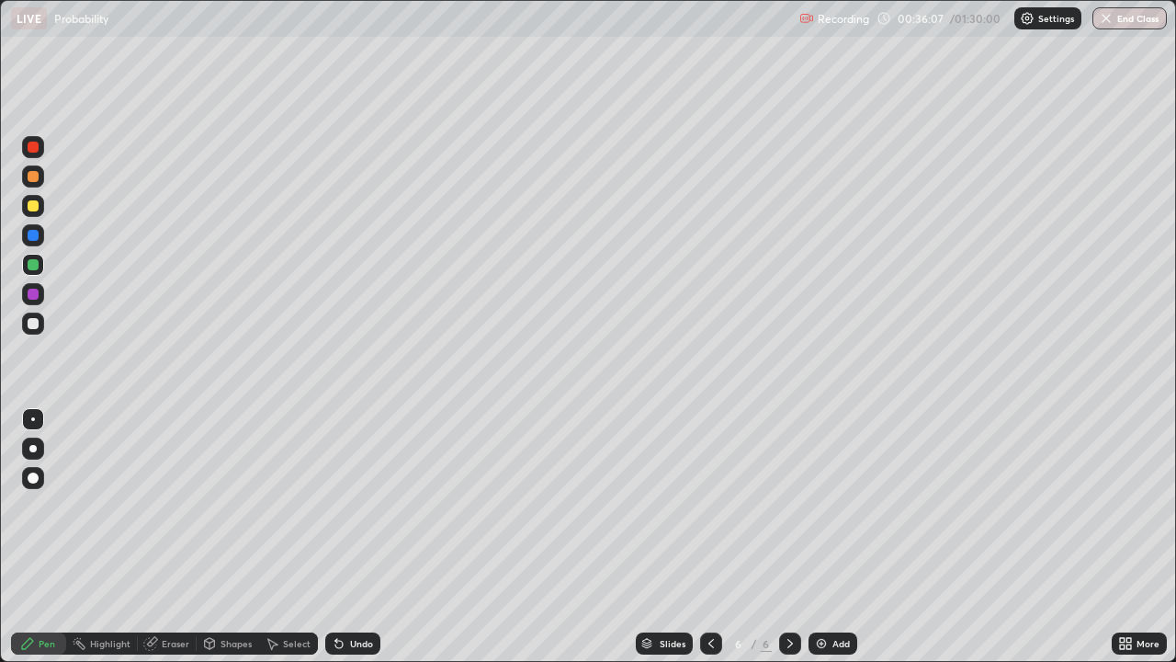
click at [357, 537] on div "Undo" at bounding box center [361, 643] width 23 height 9
click at [36, 537] on div "Pen" at bounding box center [38, 643] width 55 height 22
click at [33, 537] on icon at bounding box center [27, 643] width 15 height 15
click at [38, 325] on div at bounding box center [33, 323] width 11 height 11
click at [33, 201] on div at bounding box center [33, 205] width 11 height 11
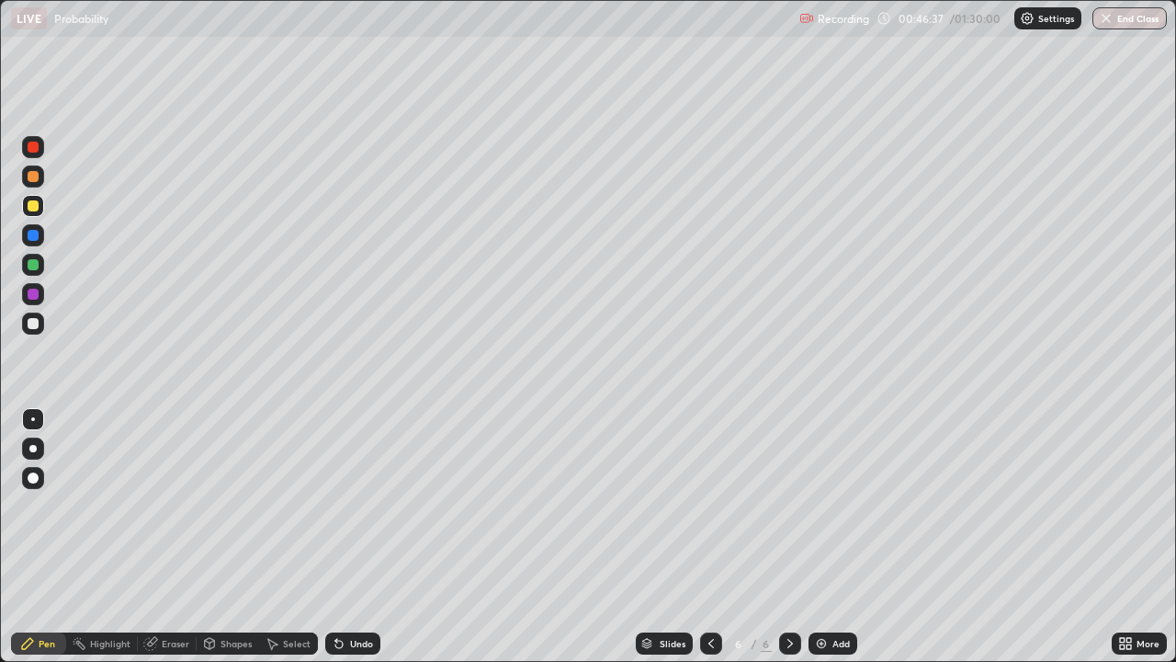
click at [37, 205] on div at bounding box center [33, 205] width 11 height 11
click at [35, 177] on div at bounding box center [33, 176] width 11 height 11
click at [819, 537] on img at bounding box center [821, 643] width 15 height 15
click at [34, 324] on div at bounding box center [33, 323] width 11 height 11
click at [358, 537] on div "Undo" at bounding box center [361, 643] width 23 height 9
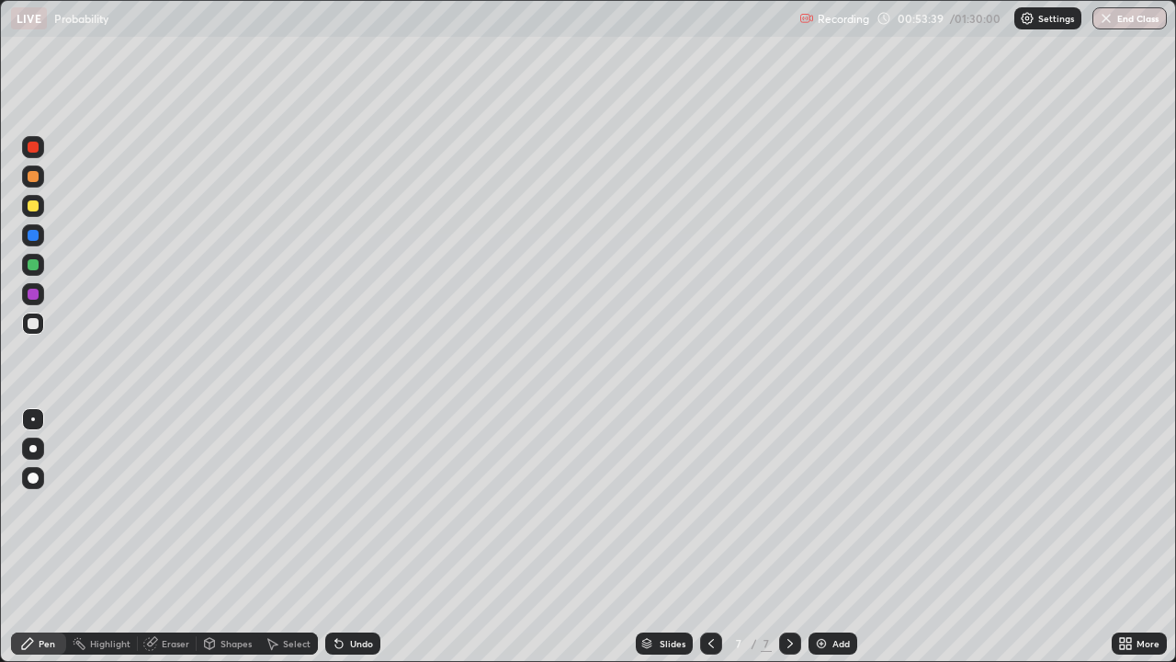
click at [178, 537] on div "Eraser" at bounding box center [167, 643] width 59 height 22
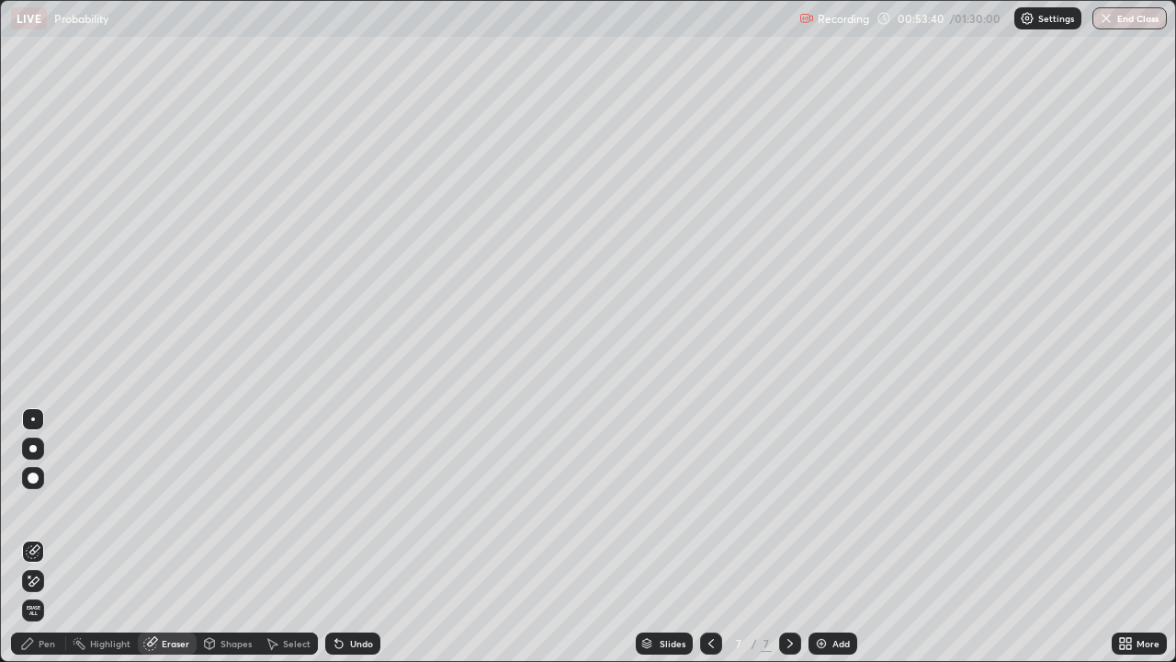
click at [43, 537] on div "Pen" at bounding box center [38, 643] width 55 height 22
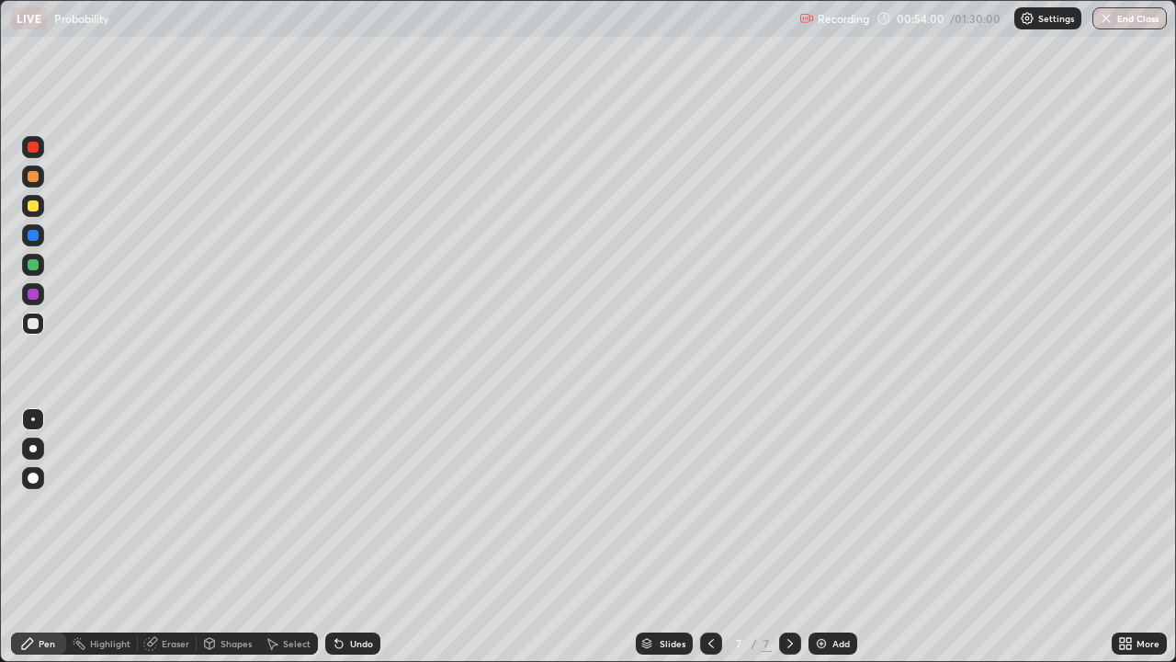
click at [43, 298] on div at bounding box center [33, 294] width 22 height 22
click at [35, 327] on div at bounding box center [33, 323] width 11 height 11
click at [176, 537] on div "Eraser" at bounding box center [176, 643] width 28 height 9
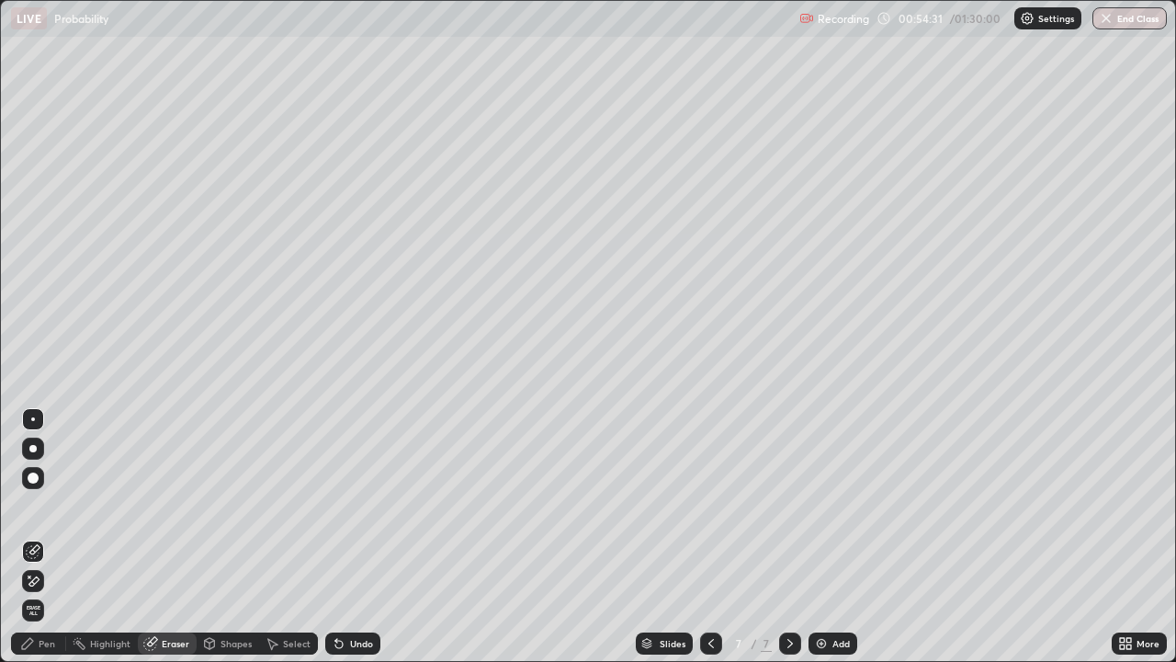
click at [48, 537] on div "Pen" at bounding box center [47, 643] width 17 height 9
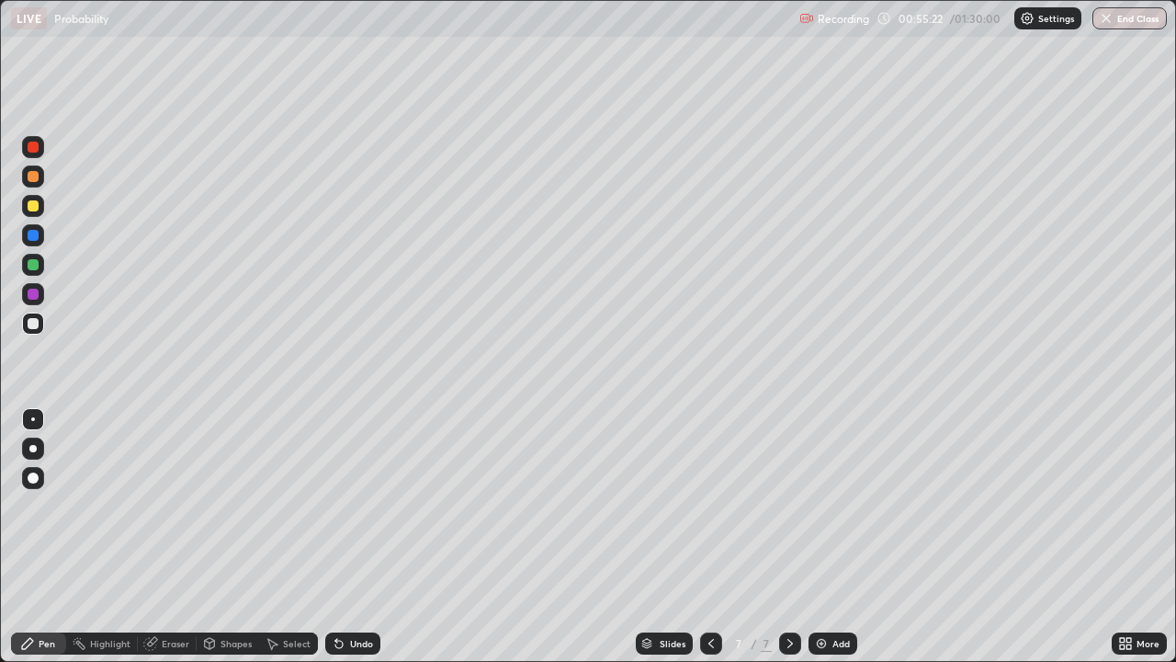
click at [417, 537] on div "Slides 7 / 7 Add" at bounding box center [747, 643] width 732 height 37
click at [414, 537] on div "Slides 7 / 7 Add" at bounding box center [747, 643] width 732 height 37
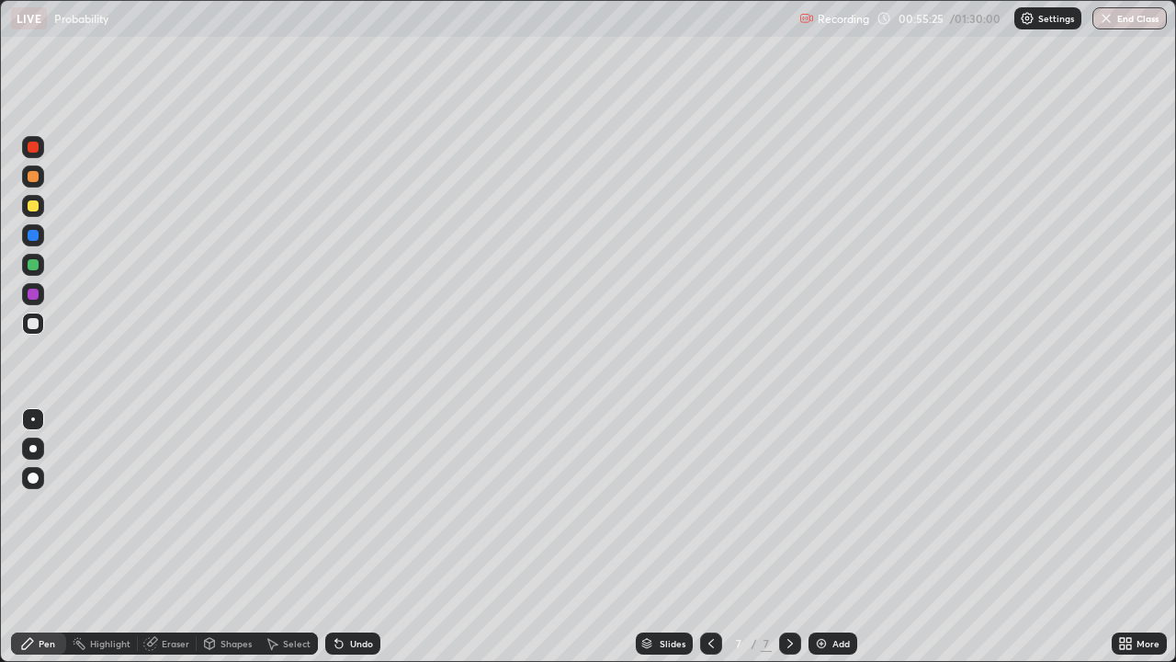
click at [415, 537] on div "Slides 7 / 7 Add" at bounding box center [747, 643] width 732 height 37
click at [1130, 26] on button "End Class" at bounding box center [1130, 18] width 74 height 22
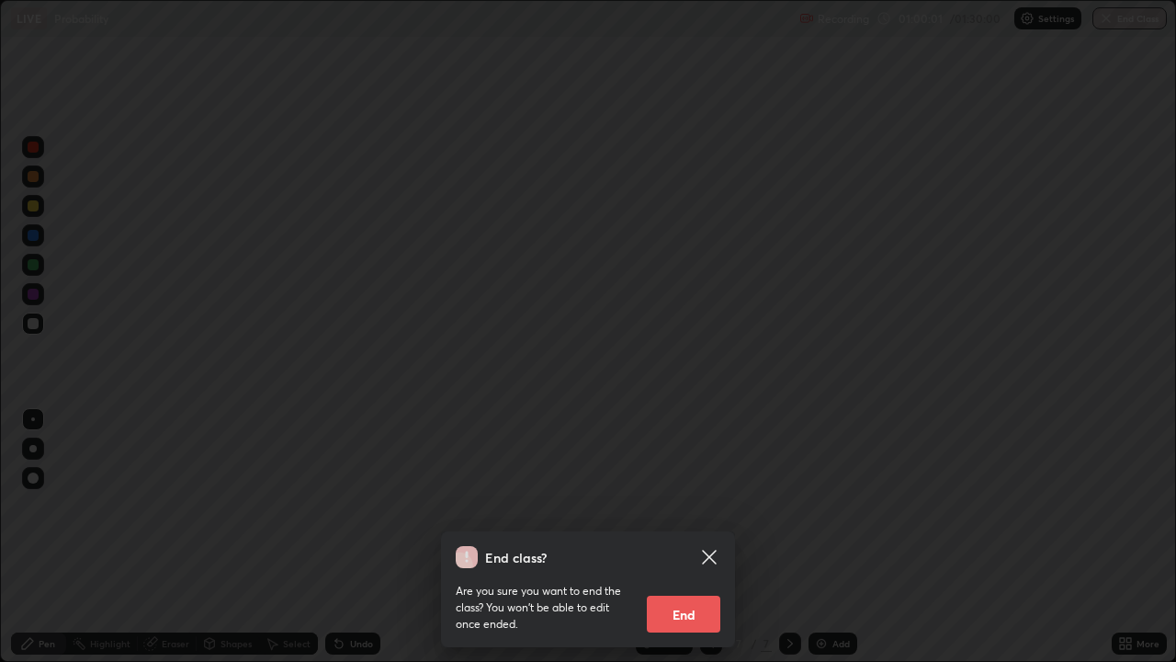
click at [693, 537] on button "End" at bounding box center [684, 614] width 74 height 37
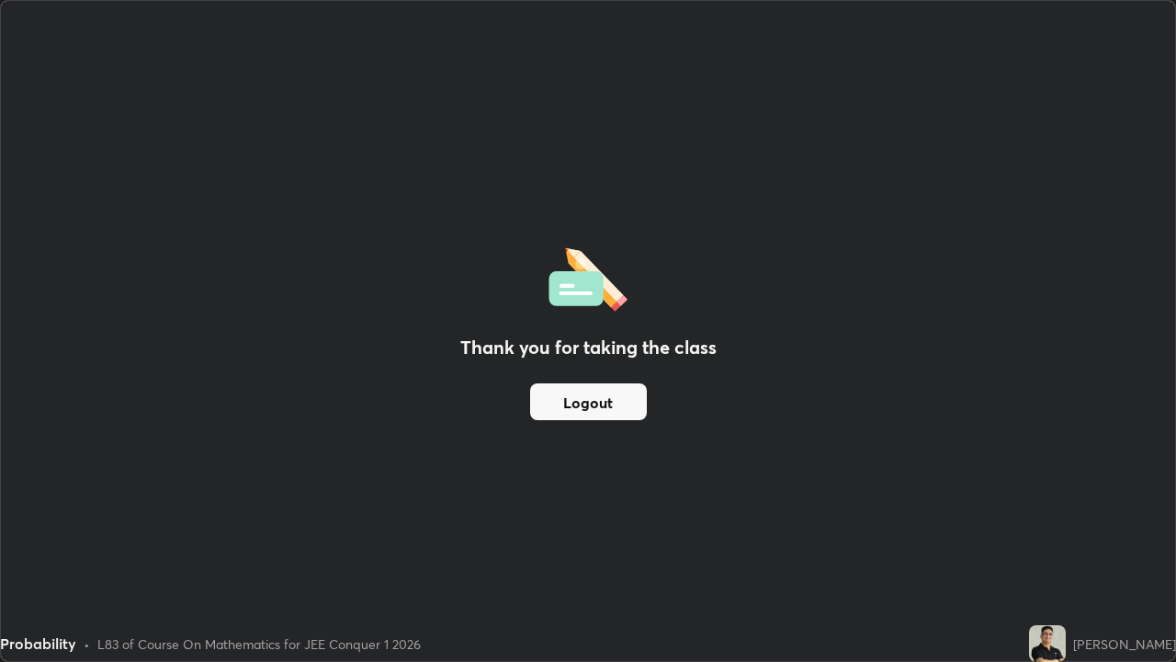
click at [613, 399] on button "Logout" at bounding box center [588, 401] width 117 height 37
